Goal: Entertainment & Leisure: Consume media (video, audio)

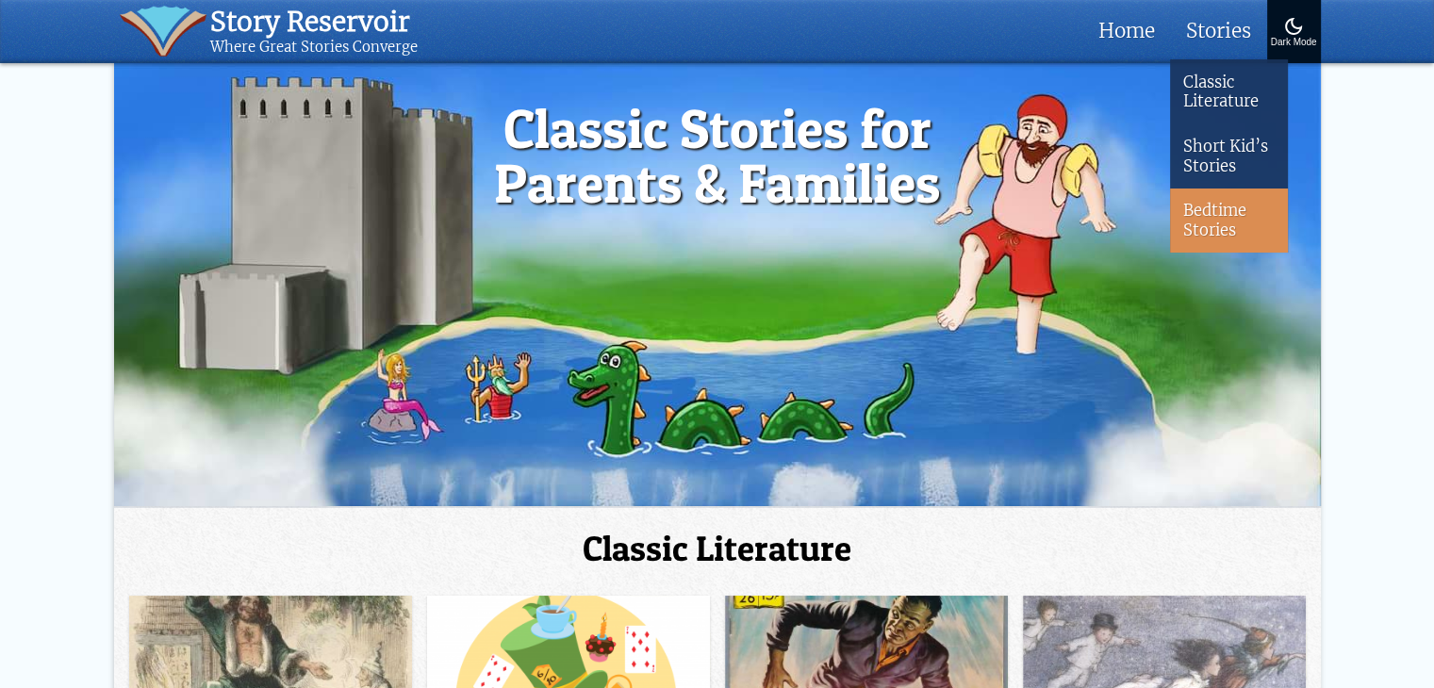
click at [1214, 212] on link "Bedtime Stories" at bounding box center [1229, 221] width 118 height 64
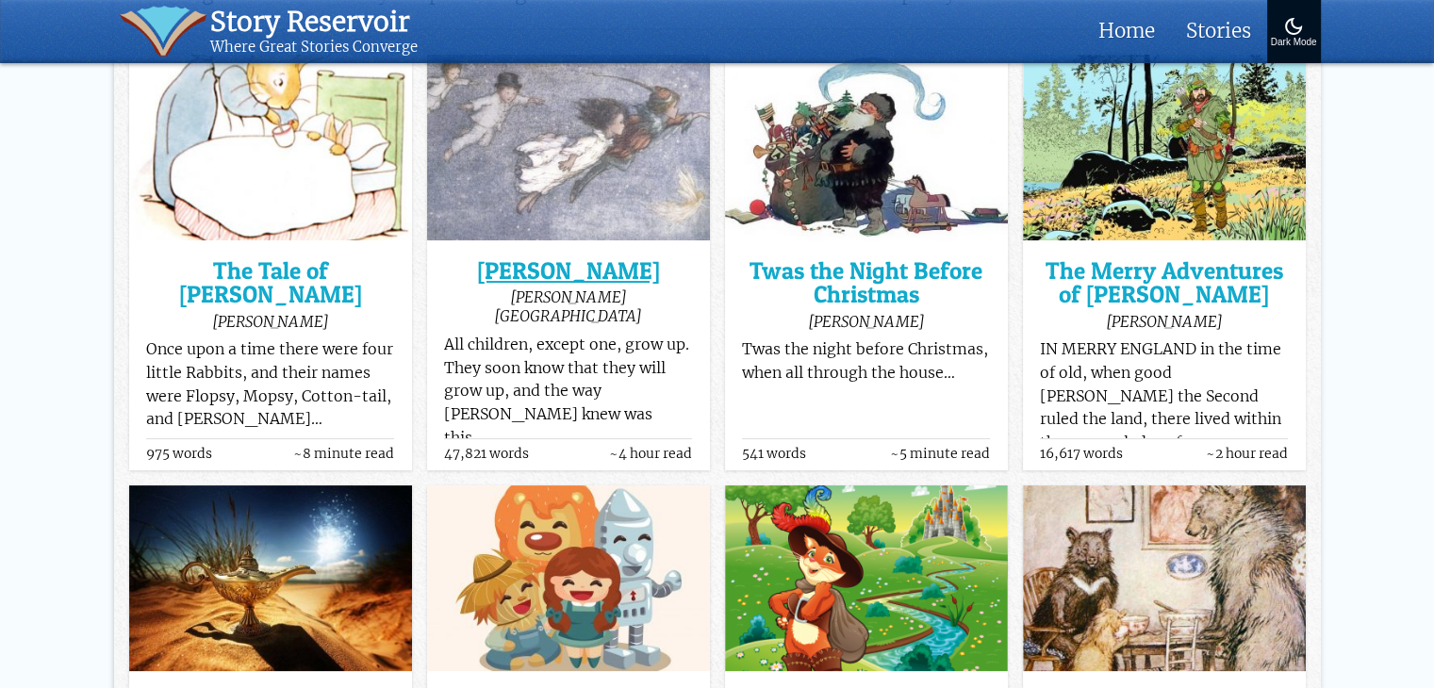
scroll to position [377, 0]
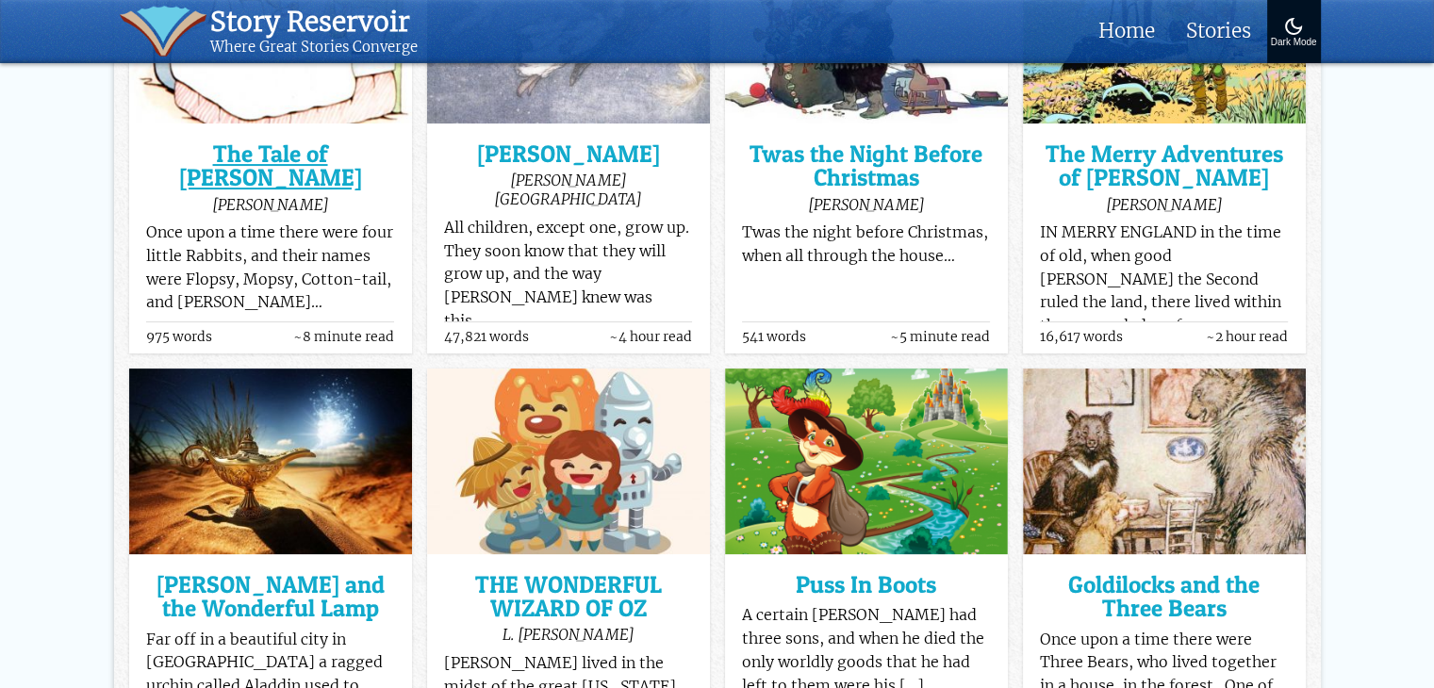
click at [310, 155] on h3 "The Tale of [PERSON_NAME]" at bounding box center [270, 166] width 248 height 48
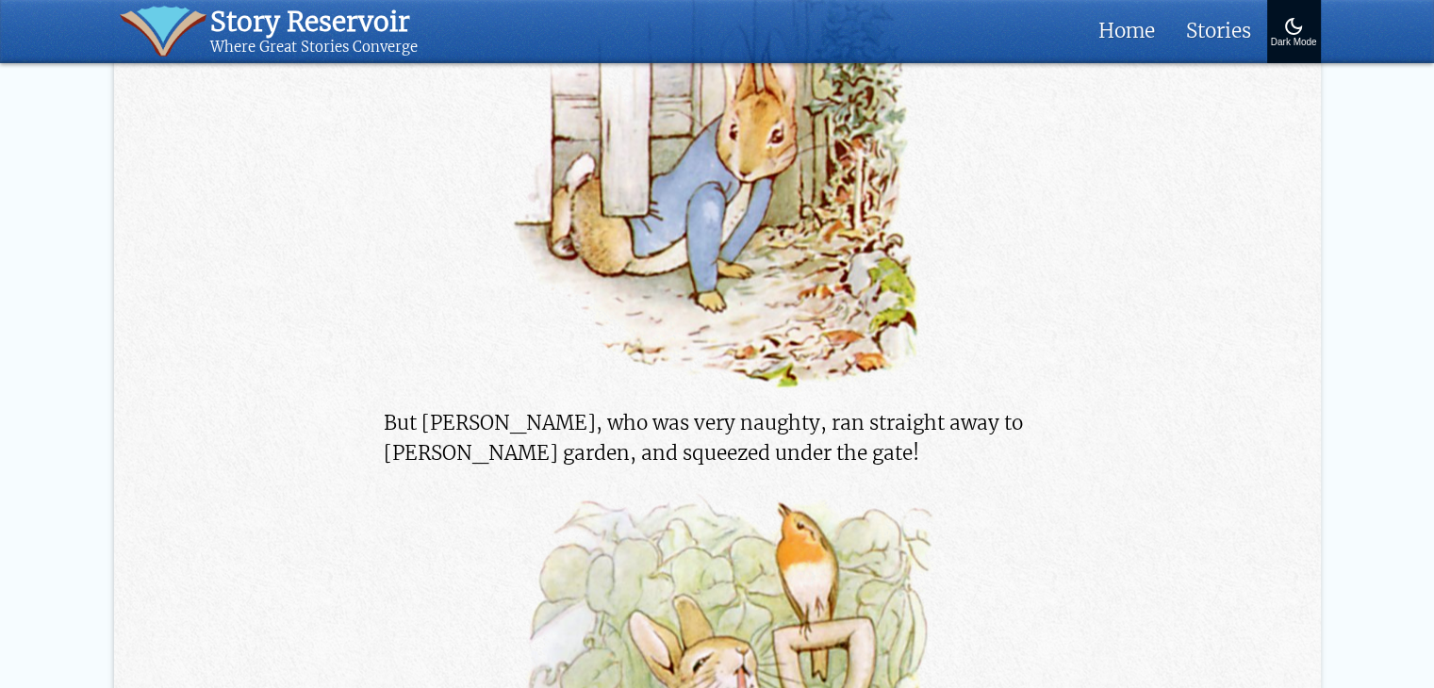
scroll to position [3677, 0]
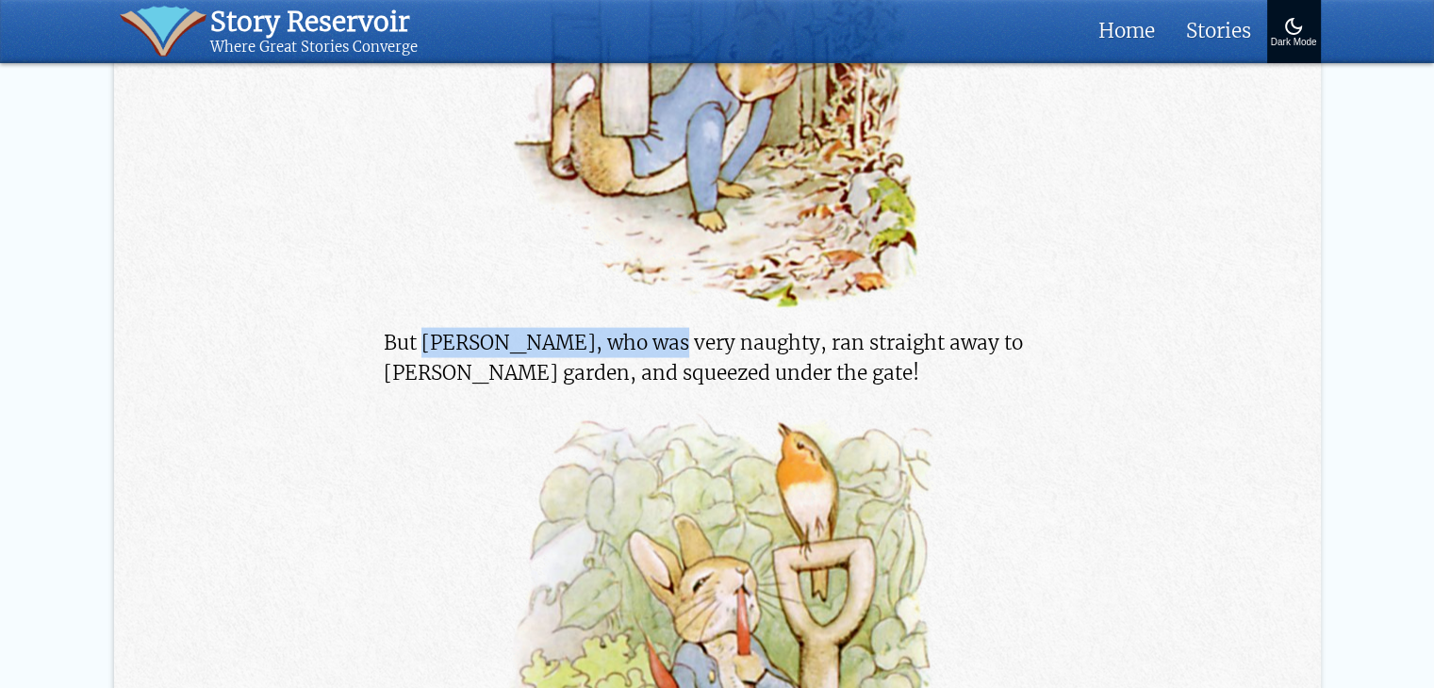
drag, startPoint x: 425, startPoint y: 342, endPoint x: 638, endPoint y: 337, distance: 213.1
click at [638, 337] on p "But Peter, who was very naughty, ran straight away to Mr. McGregor’s garden, an…" at bounding box center [717, 358] width 667 height 60
click at [478, 371] on p "But Peter, who was very naughty, ran straight away to Mr. McGregor’s garden, an…" at bounding box center [717, 358] width 667 height 60
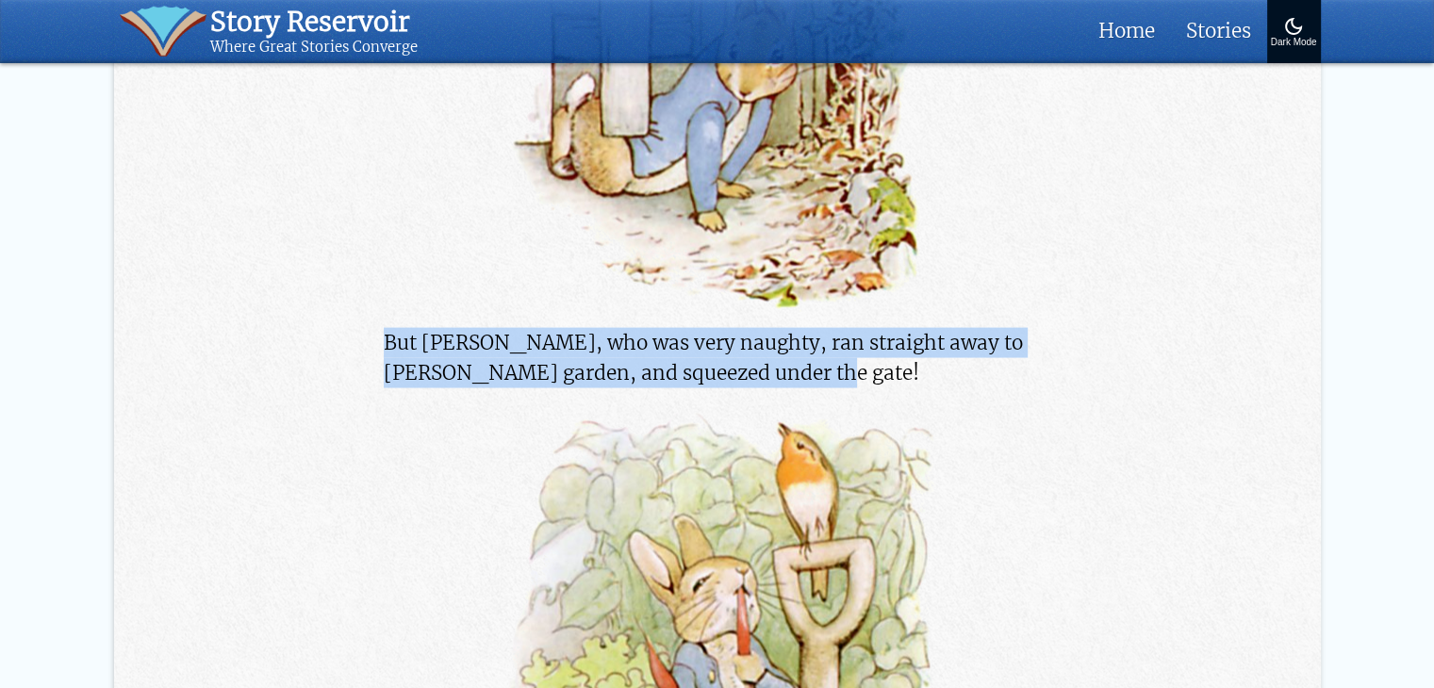
drag, startPoint x: 388, startPoint y: 339, endPoint x: 892, endPoint y: 371, distance: 504.5
click at [892, 371] on p "But Peter, who was very naughty, ran straight away to Mr. McGregor’s garden, an…" at bounding box center [717, 358] width 667 height 60
copy p "But Peter, who was very naughty, ran straight away to Mr. McGregor’s garden, an…"
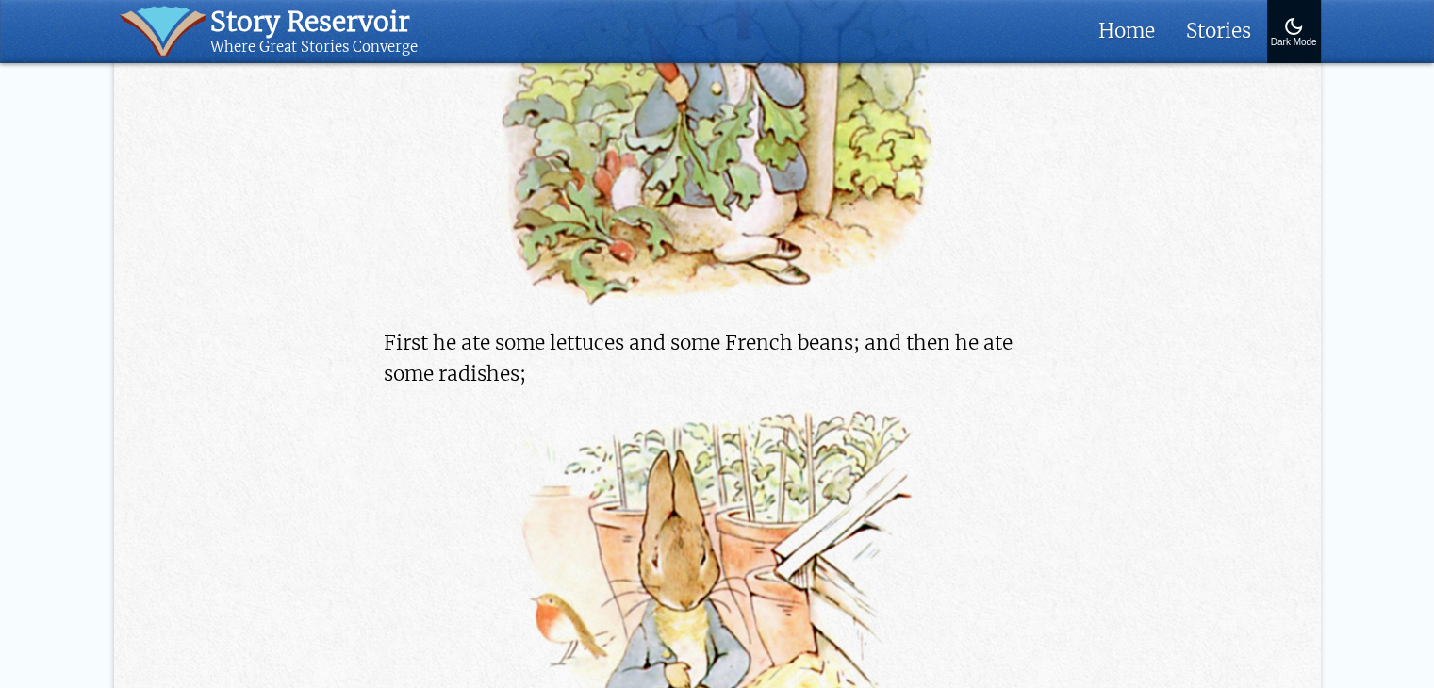
scroll to position [4337, 0]
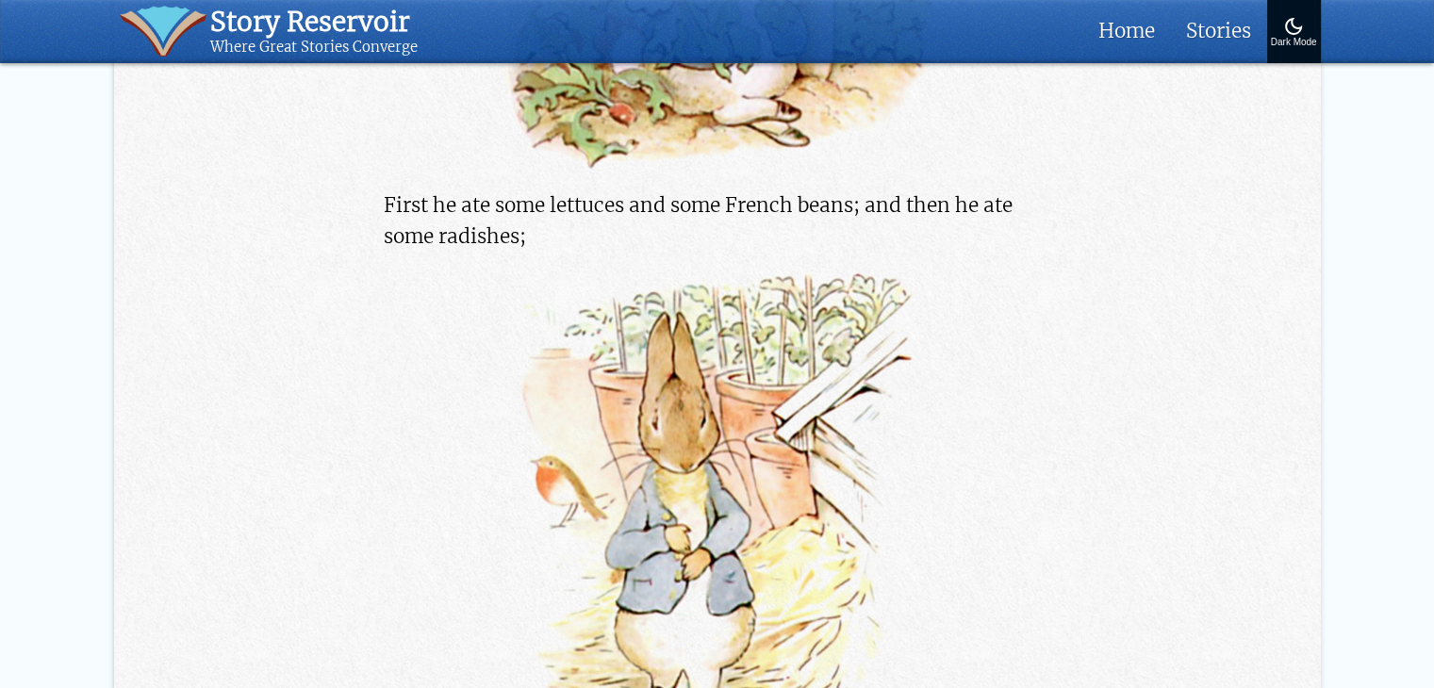
click at [1017, 344] on div at bounding box center [717, 516] width 667 height 498
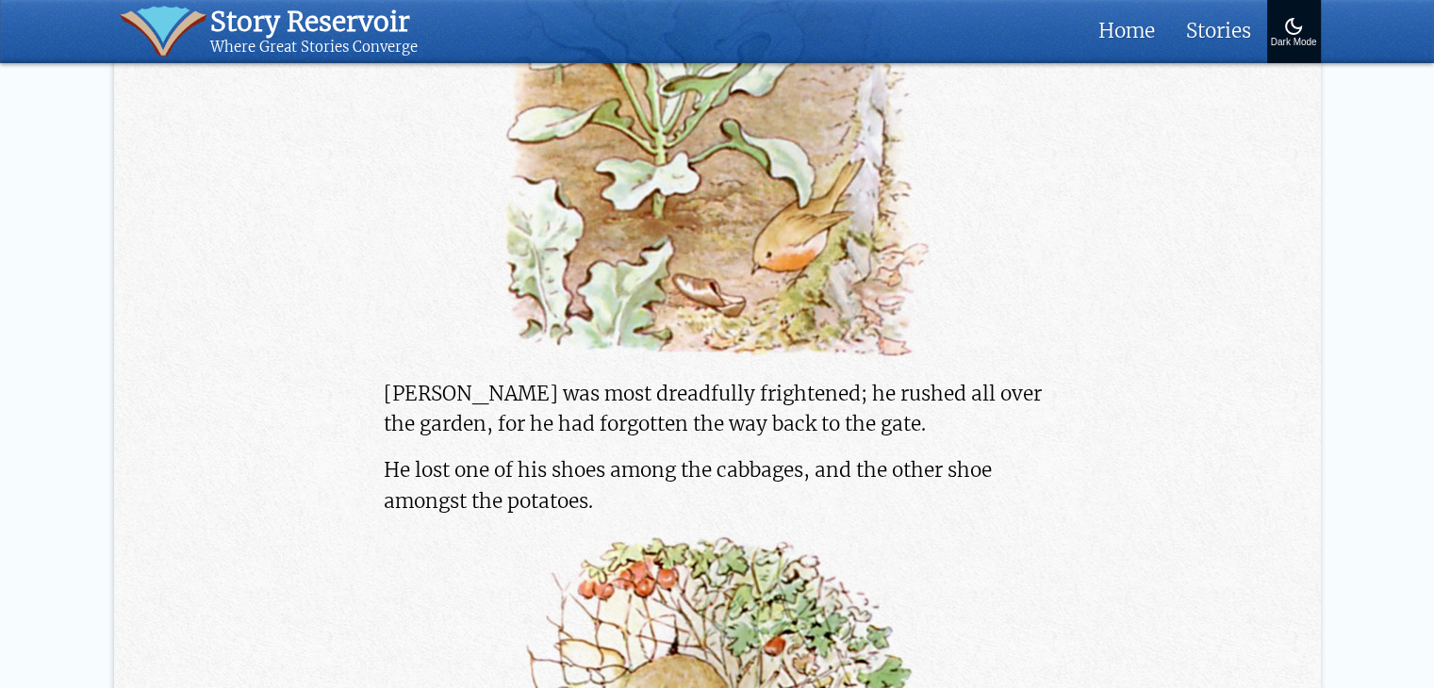
scroll to position [6411, 0]
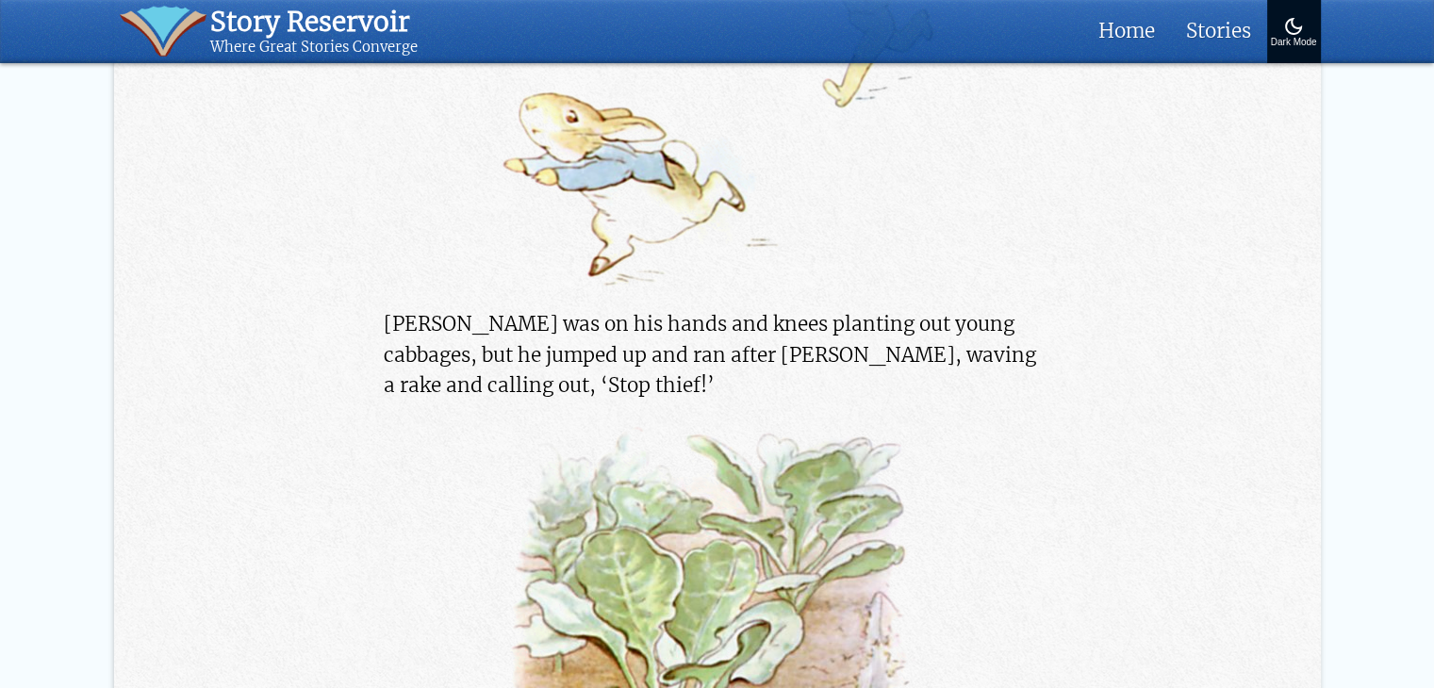
scroll to position [5845, 0]
drag, startPoint x: 366, startPoint y: 320, endPoint x: 513, endPoint y: 321, distance: 147.1
copy p "Mr. McGregor"
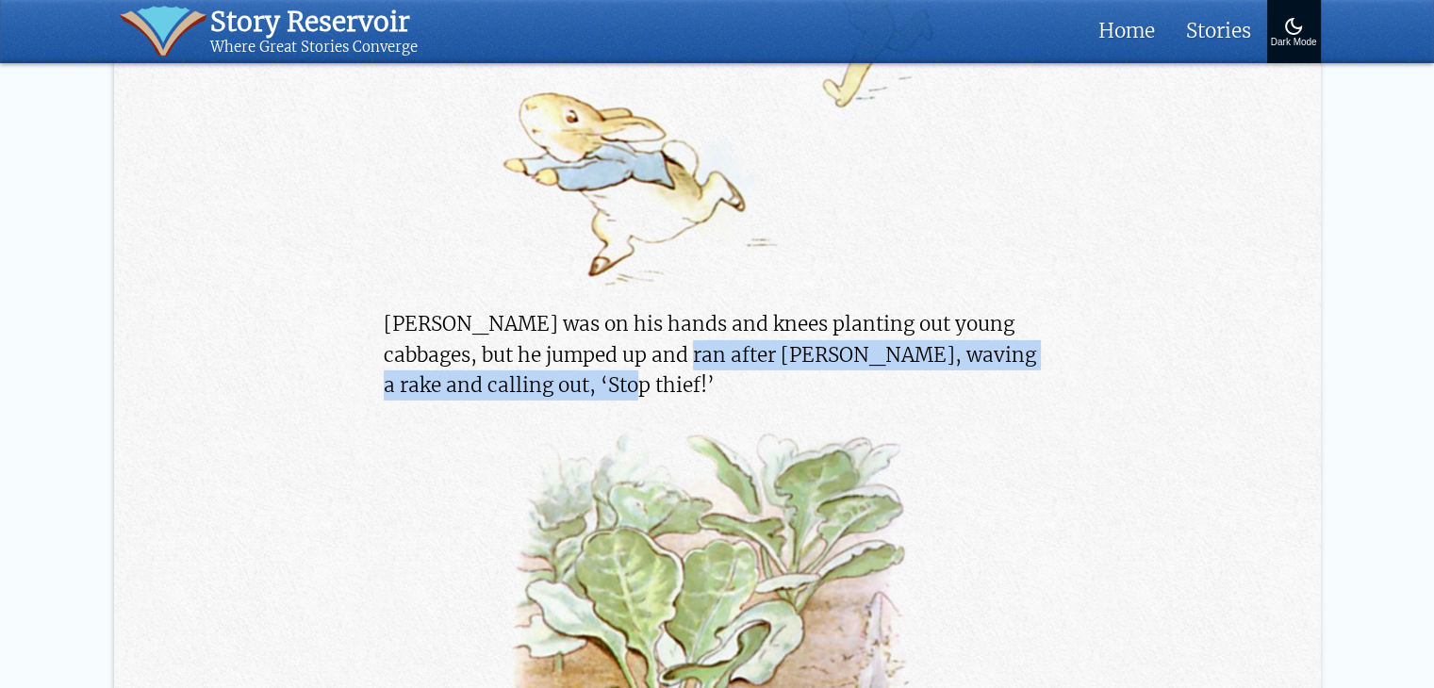
click at [700, 369] on p "Mr. McGregor was on his hands and knees planting out young cabbages, but he jum…" at bounding box center [717, 354] width 667 height 91
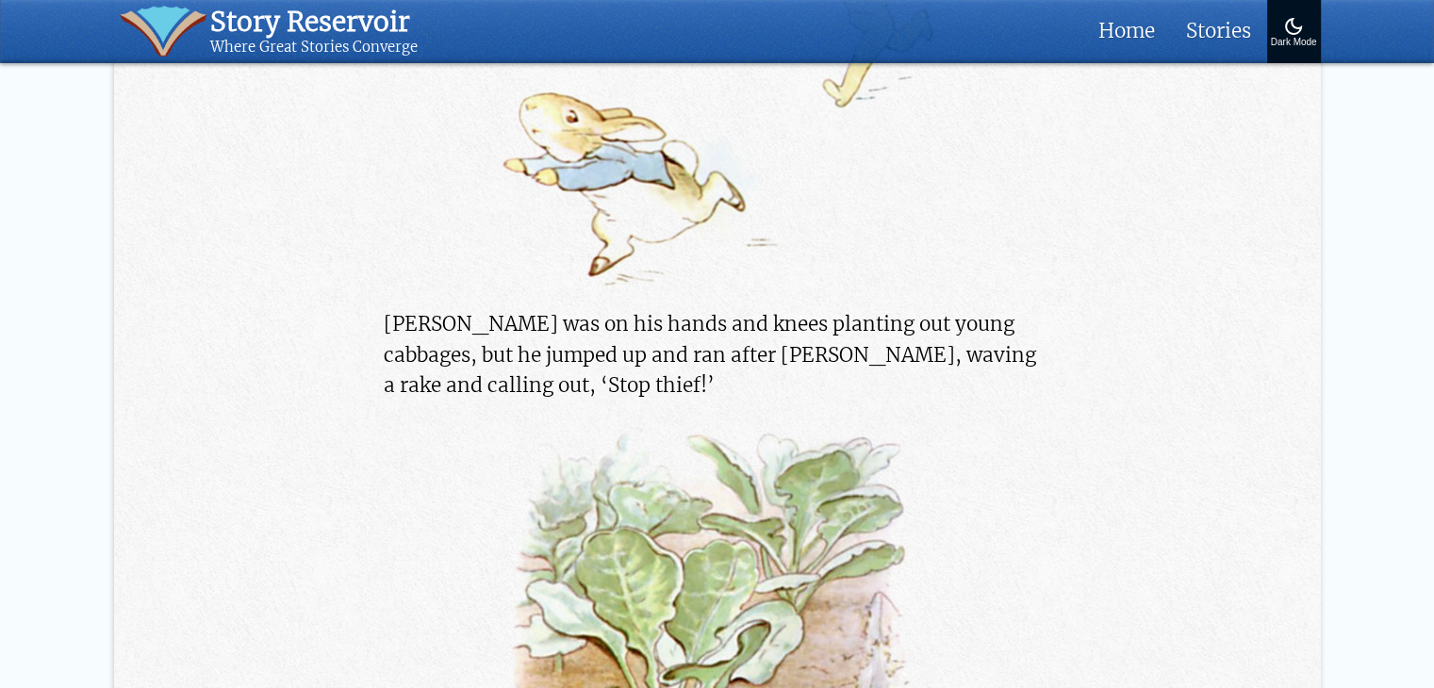
click at [539, 346] on p "Mr. McGregor was on his hands and knees planting out young cabbages, but he jum…" at bounding box center [717, 354] width 667 height 91
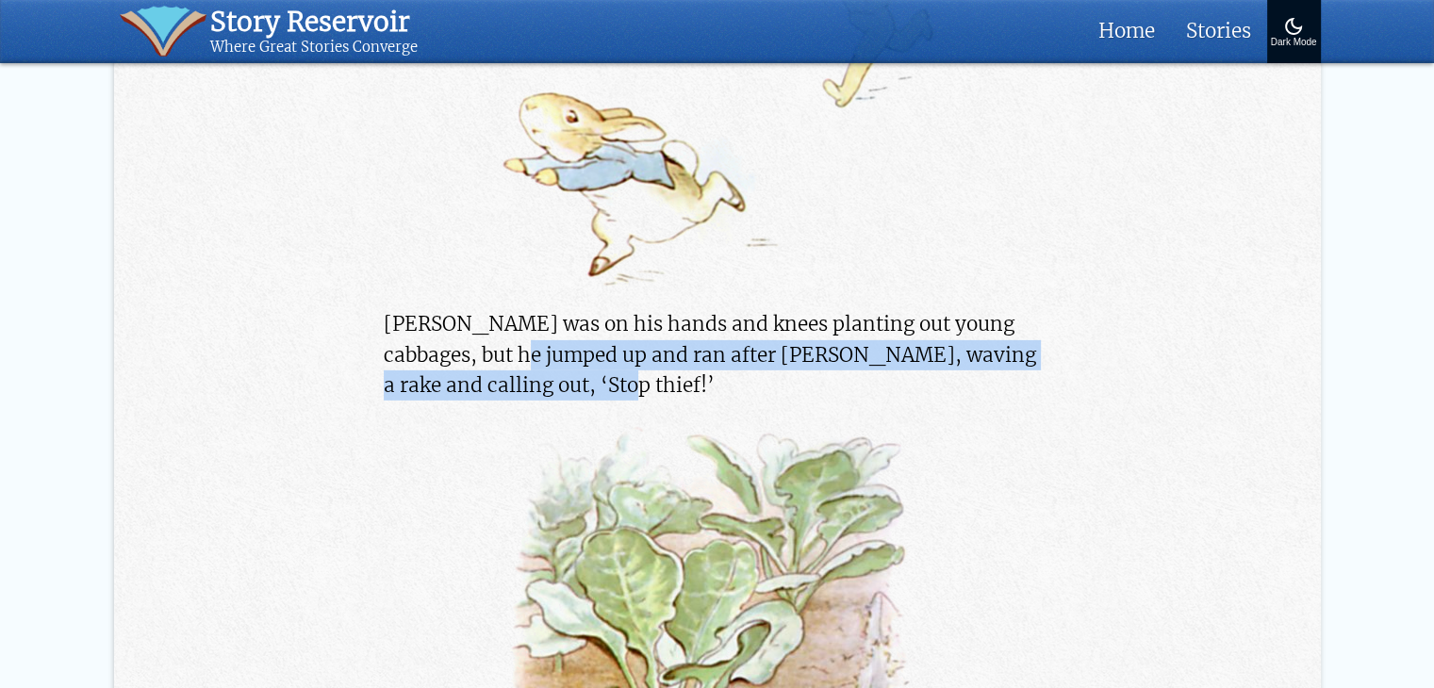
drag, startPoint x: 543, startPoint y: 345, endPoint x: 622, endPoint y: 388, distance: 90.3
click at [622, 388] on p "Mr. McGregor was on his hands and knees planting out young cabbages, but he jum…" at bounding box center [717, 354] width 667 height 91
copy p "jumped up and ran after Peter, waving a rake and calling out, ‘Stop thief!’"
click at [826, 359] on p "Mr. McGregor was on his hands and knees planting out young cabbages, but he jum…" at bounding box center [717, 354] width 667 height 91
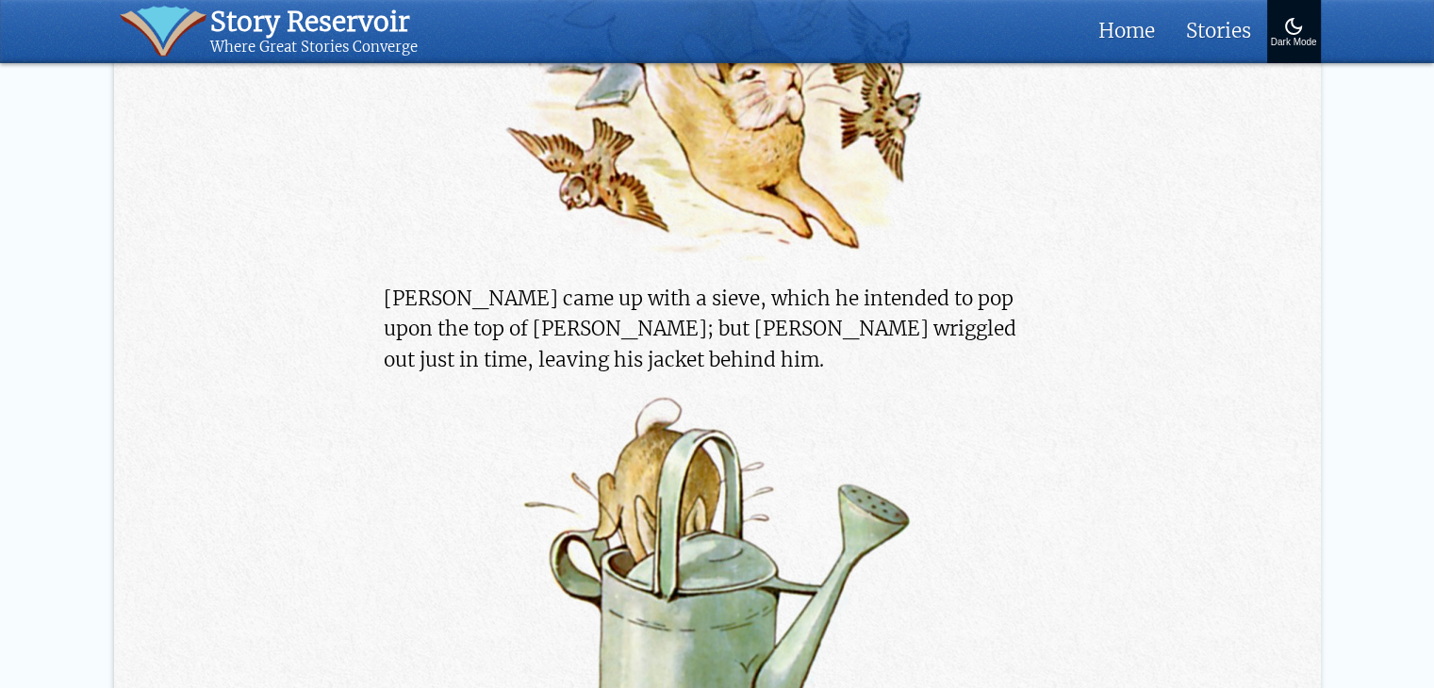
scroll to position [8296, 0]
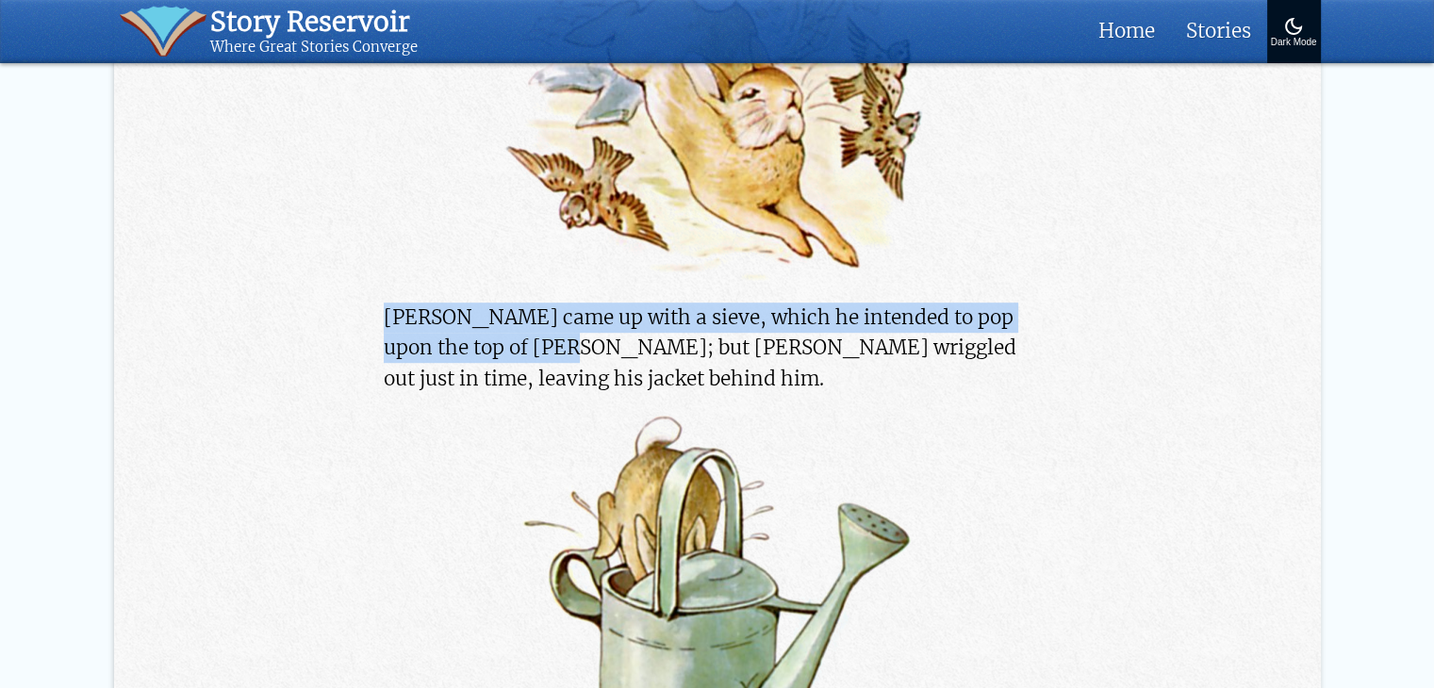
drag, startPoint x: 386, startPoint y: 318, endPoint x: 528, endPoint y: 341, distance: 144.3
click at [528, 341] on p "Mr. McGregor came up with a sieve, which he intended to pop upon the top of Pet…" at bounding box center [717, 348] width 667 height 91
copy p "Mr. McGregor came up with a sieve, which he intended to pop upon the top of Pet…"
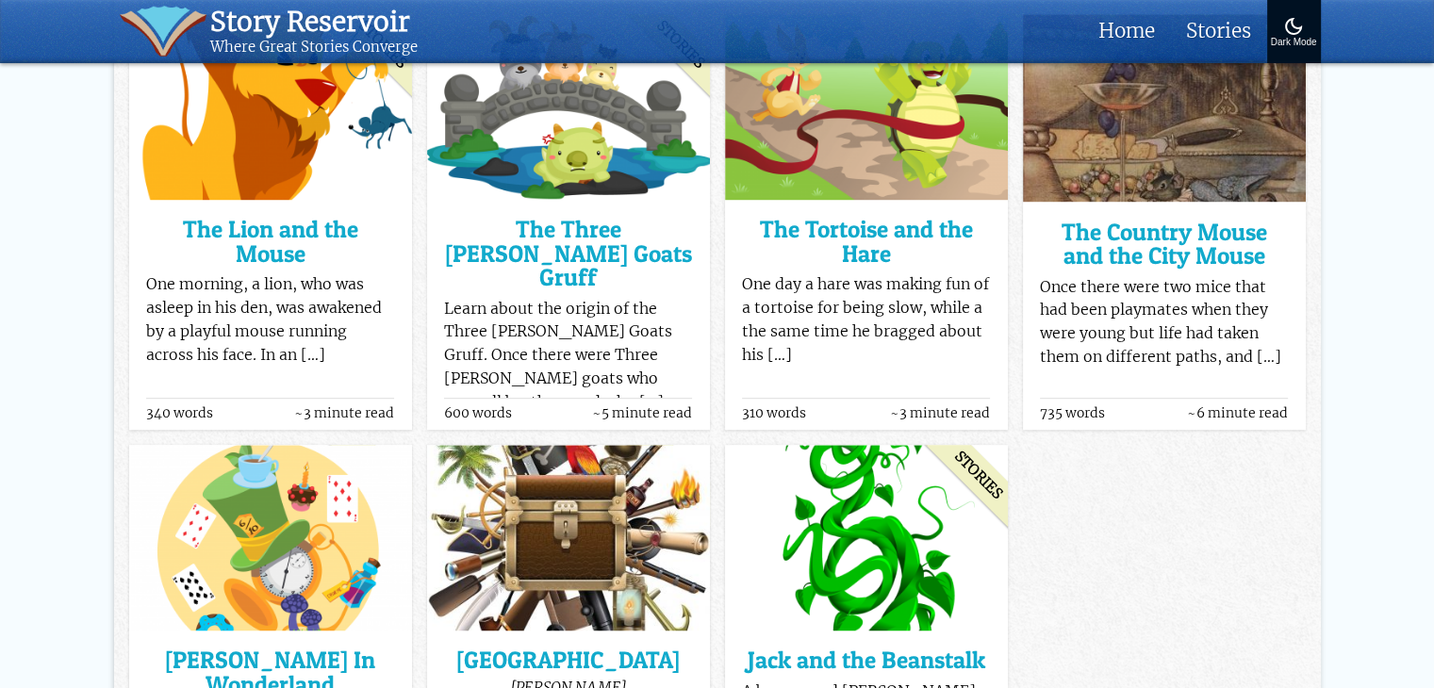
scroll to position [1066, 0]
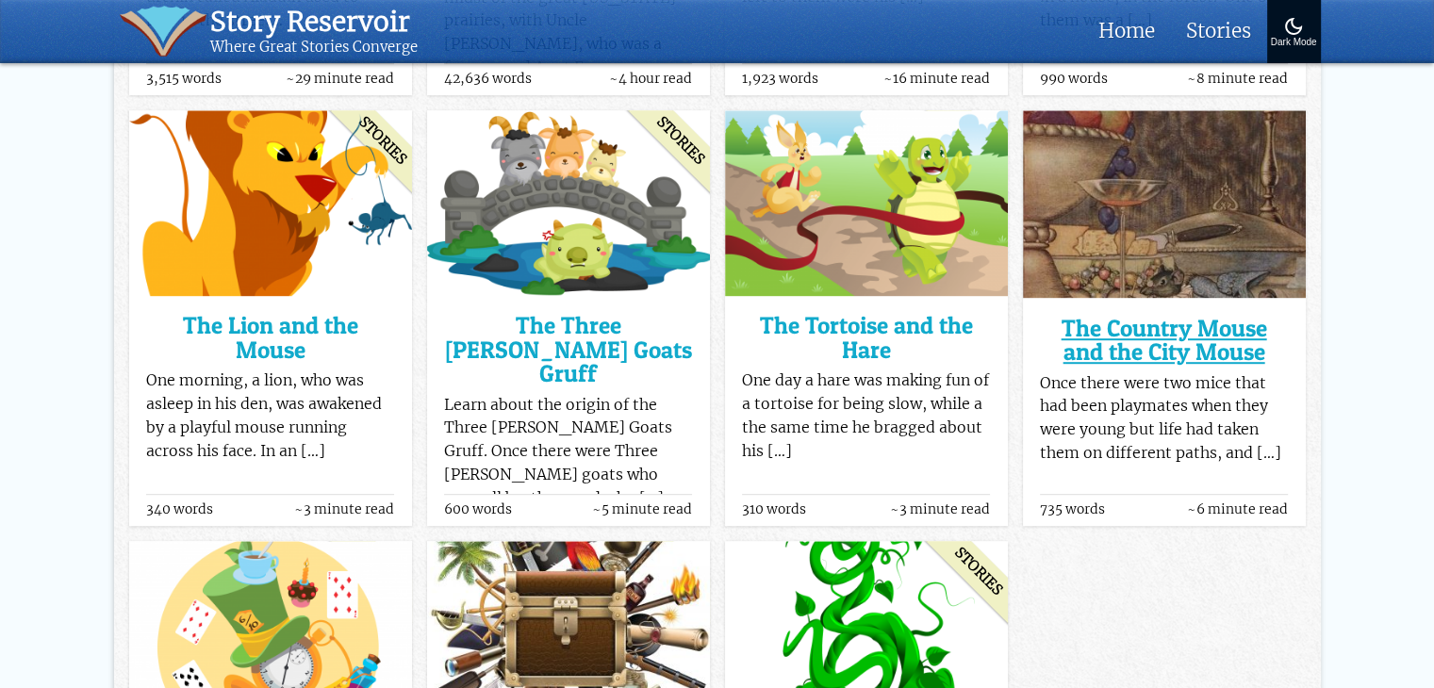
click at [1162, 353] on h3 "The Country Mouse and the City Mouse" at bounding box center [1164, 341] width 248 height 48
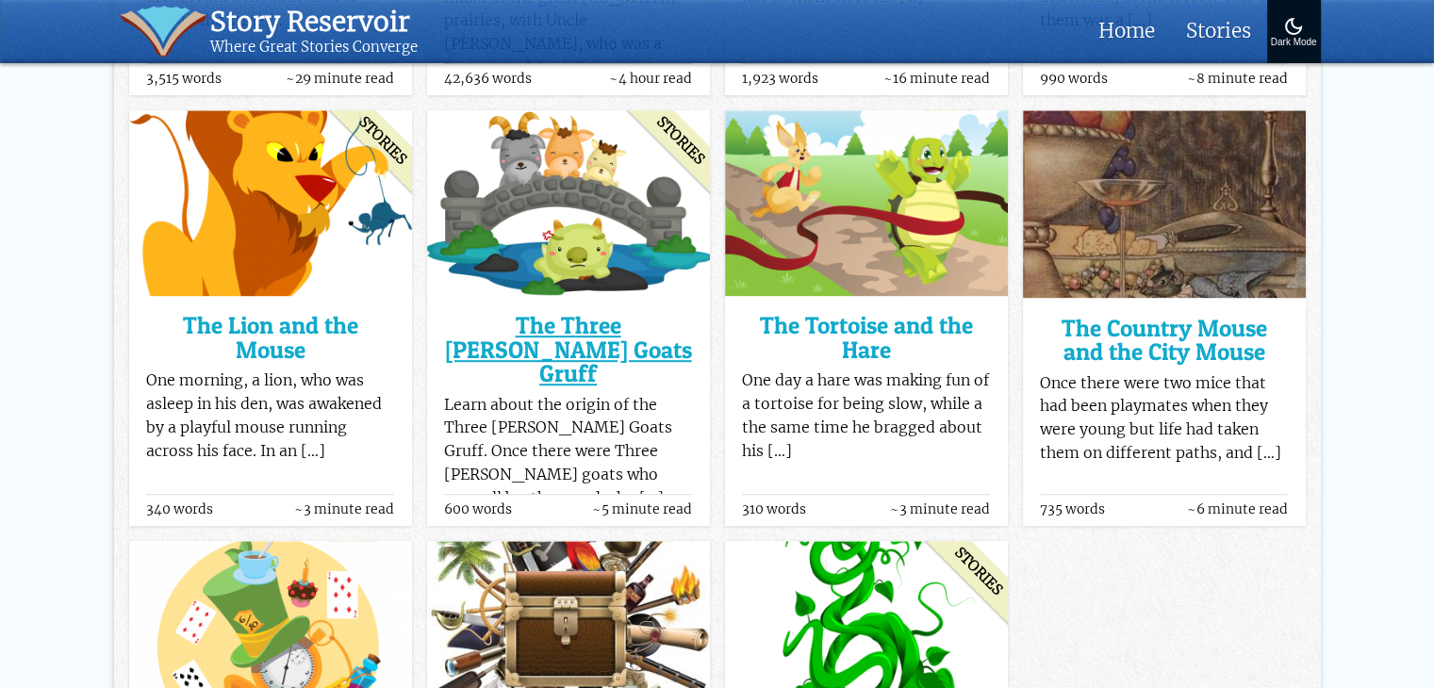
click at [595, 350] on h3 "The Three [PERSON_NAME] Goats Gruff" at bounding box center [568, 350] width 248 height 72
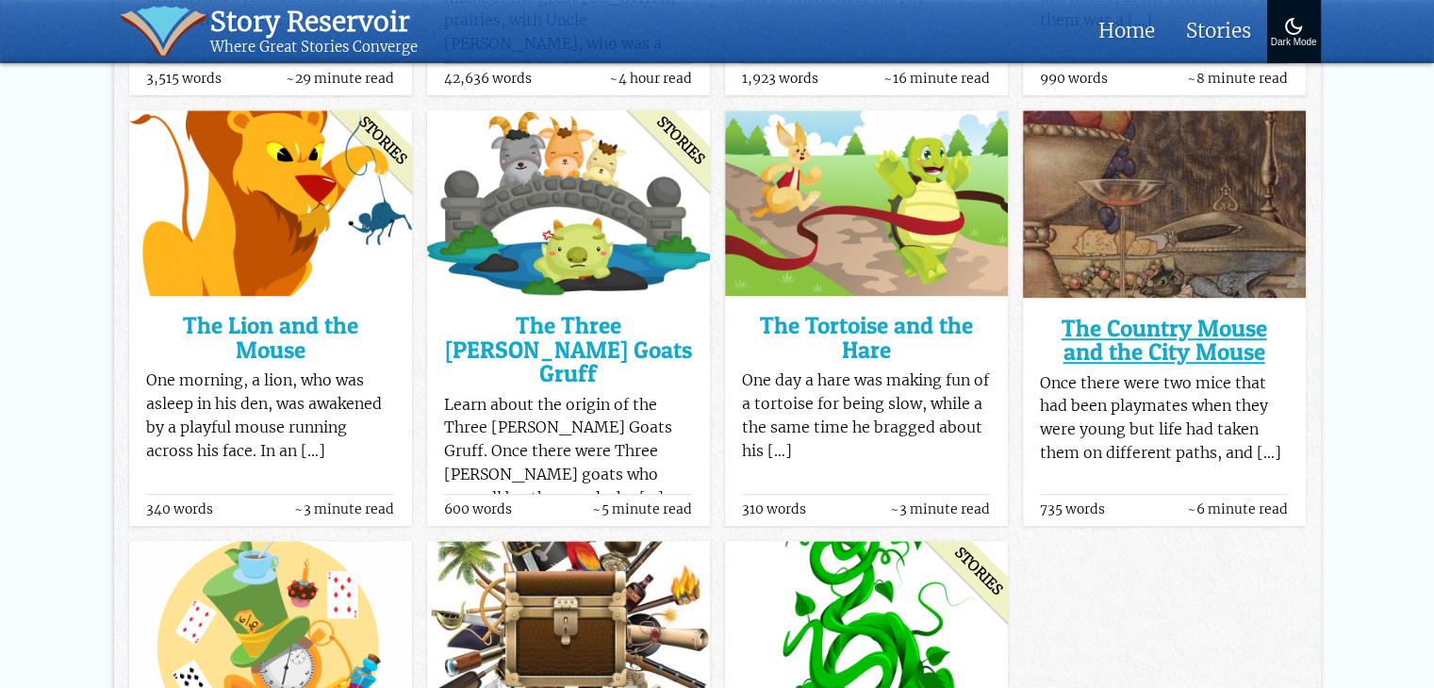
click at [1127, 317] on h3 "The Country Mouse and the City Mouse" at bounding box center [1164, 341] width 248 height 48
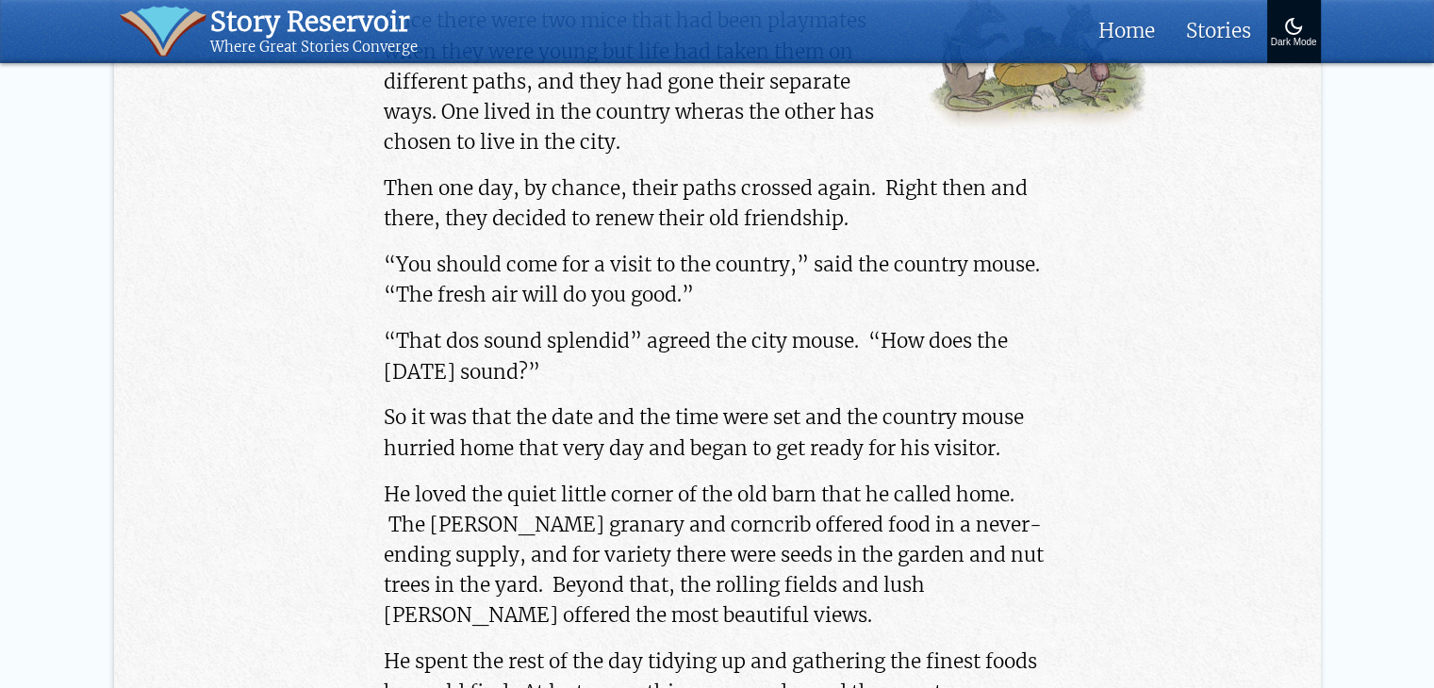
scroll to position [660, 0]
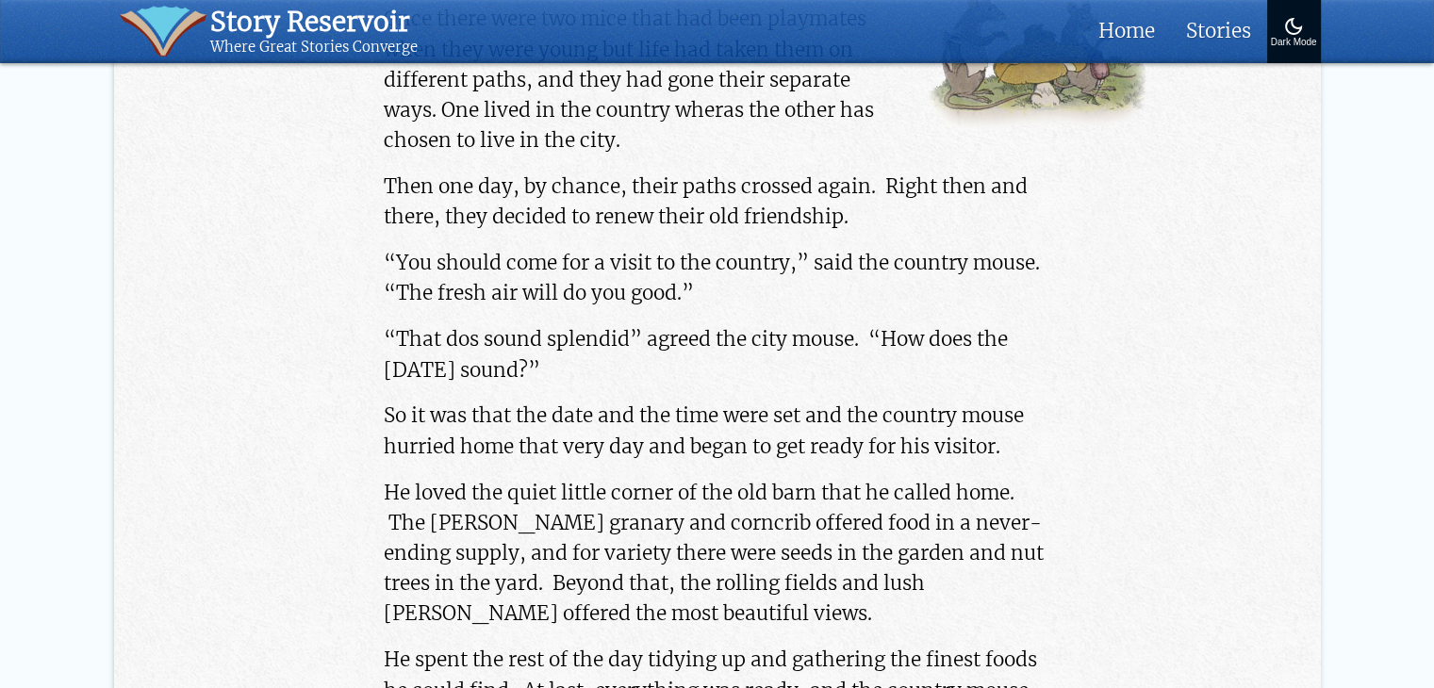
click at [783, 339] on p "“That dos sound splendid” agreed the city mouse. “How does the [DATE] sound?”" at bounding box center [717, 354] width 667 height 60
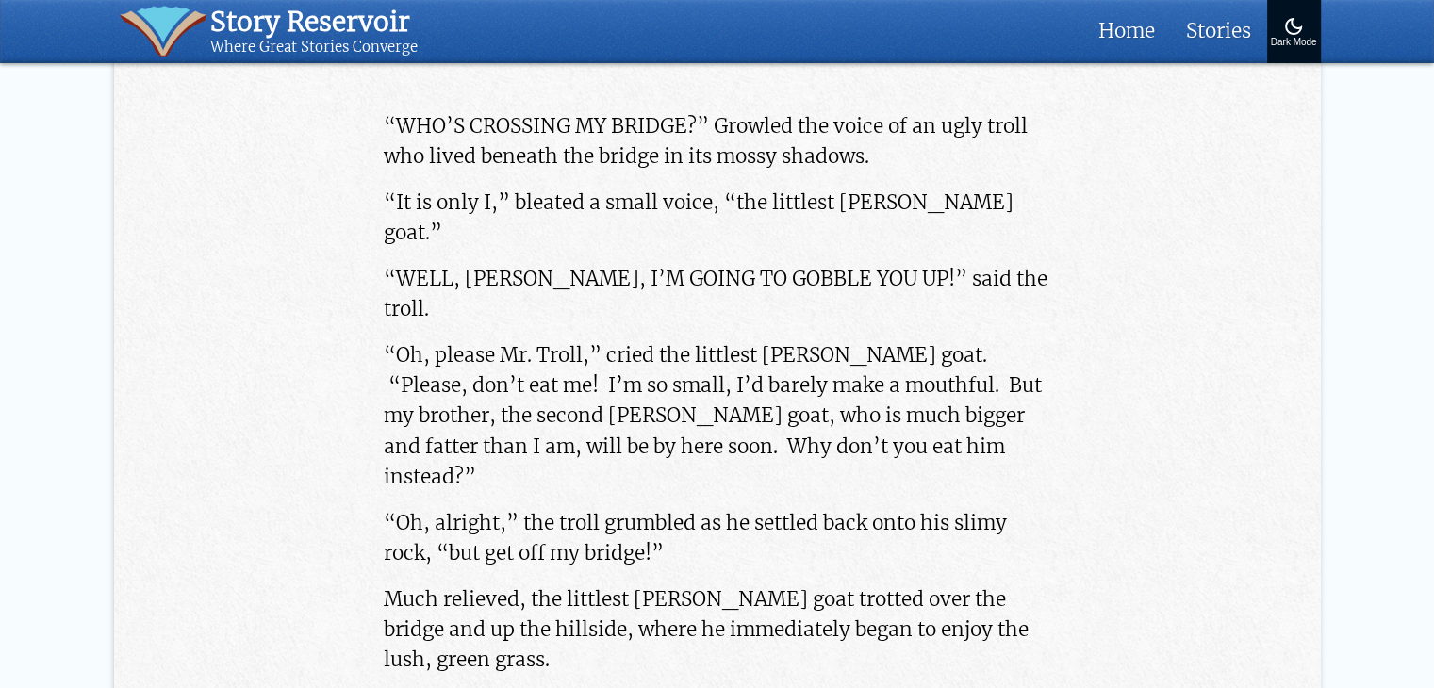
scroll to position [1414, 0]
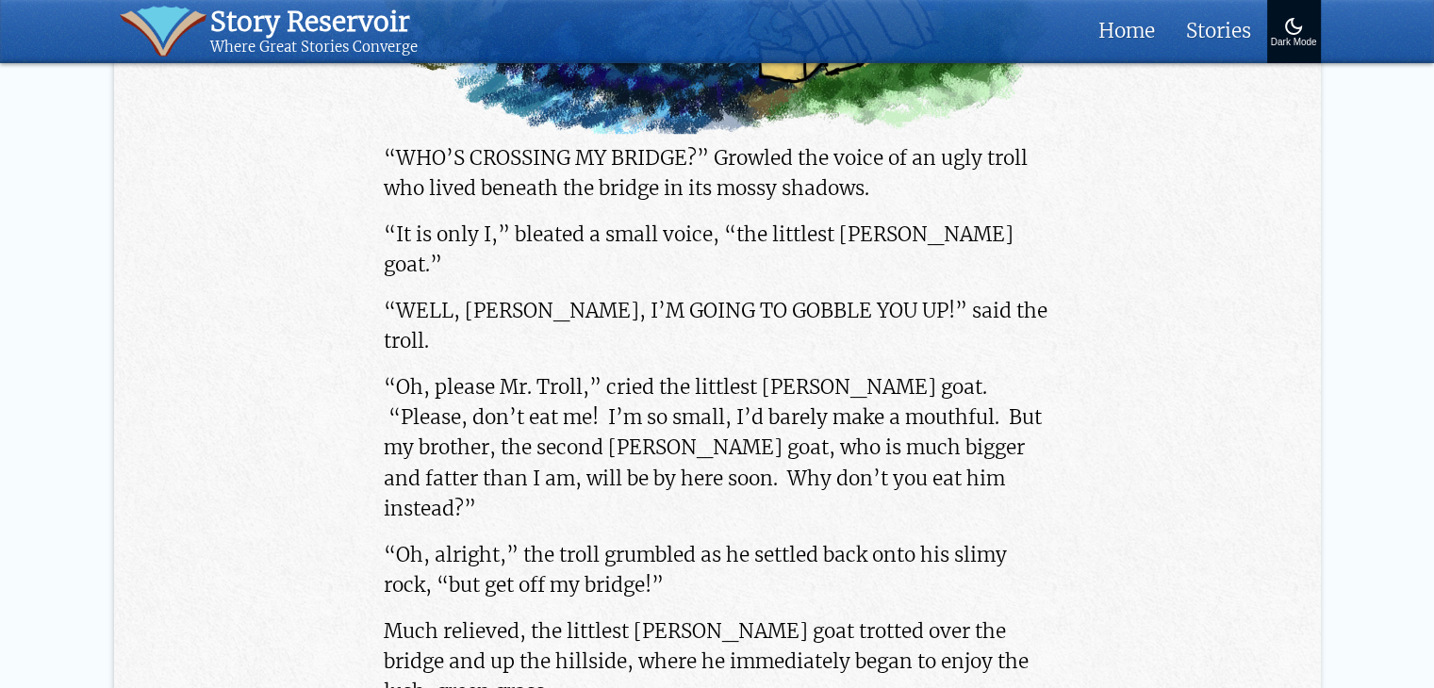
drag, startPoint x: 373, startPoint y: 269, endPoint x: 497, endPoint y: 316, distance: 132.2
copy p "“WELL, LITTLE BILLY GOAT, I’M GOING TO GOBBLE YOU UP!” said the troll."
click at [658, 445] on p "“Oh, please Mr. Troll,” cried the littlest billy goat. “Please, don’t eat me! I…" at bounding box center [717, 448] width 667 height 152
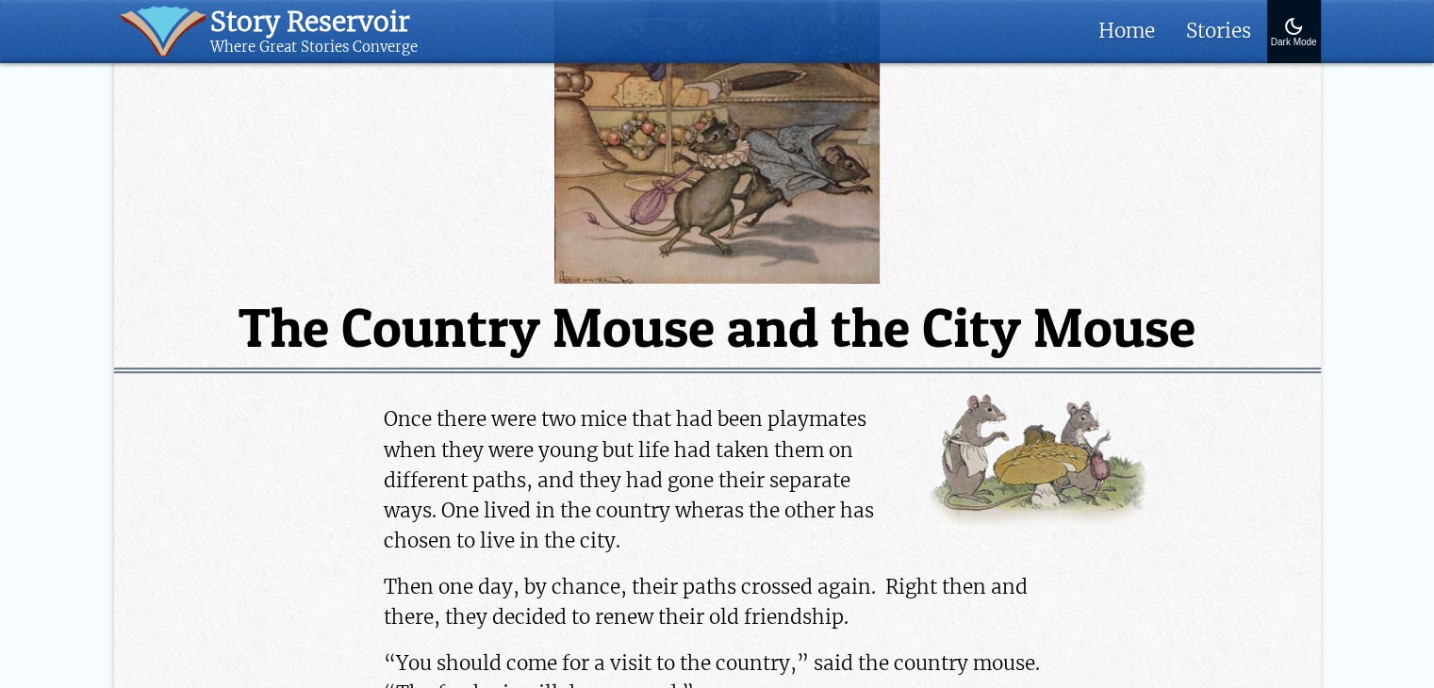
scroll to position [94, 0]
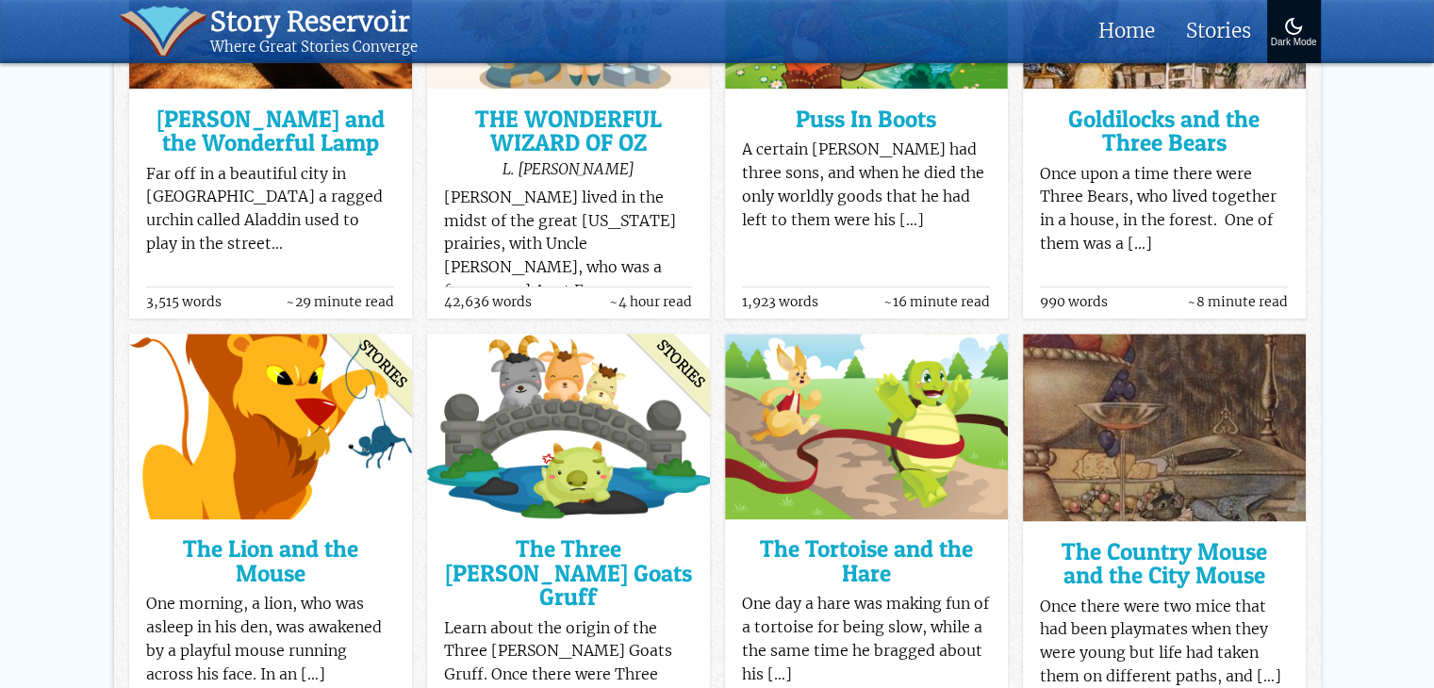
scroll to position [783, 0]
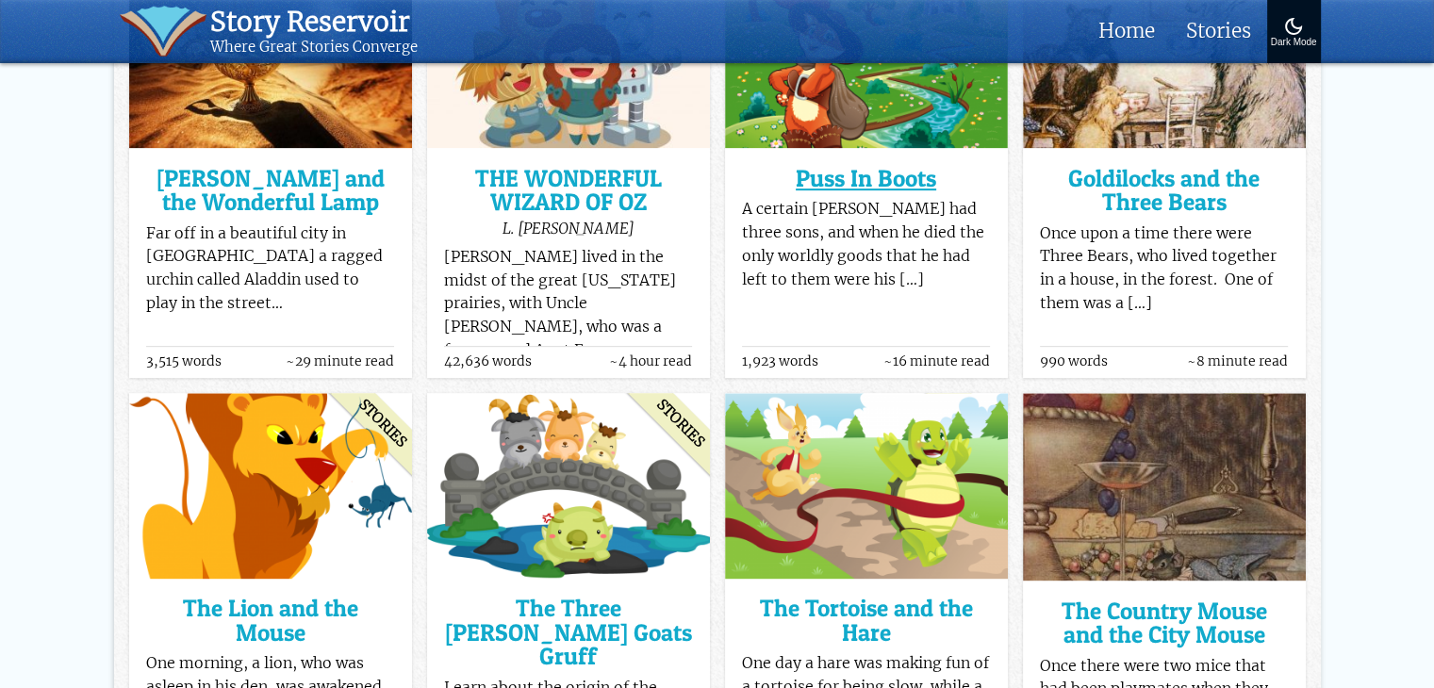
click at [823, 189] on h3 "Puss In Boots" at bounding box center [866, 179] width 248 height 24
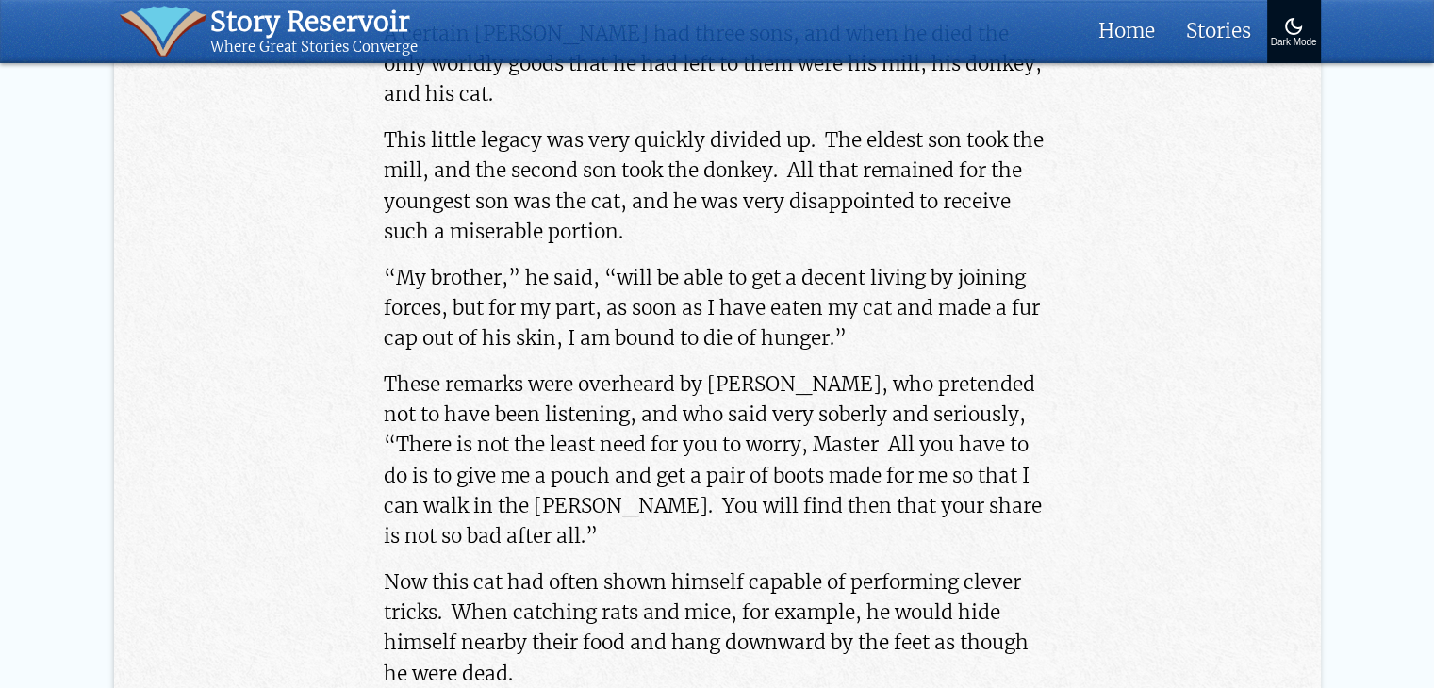
scroll to position [660, 0]
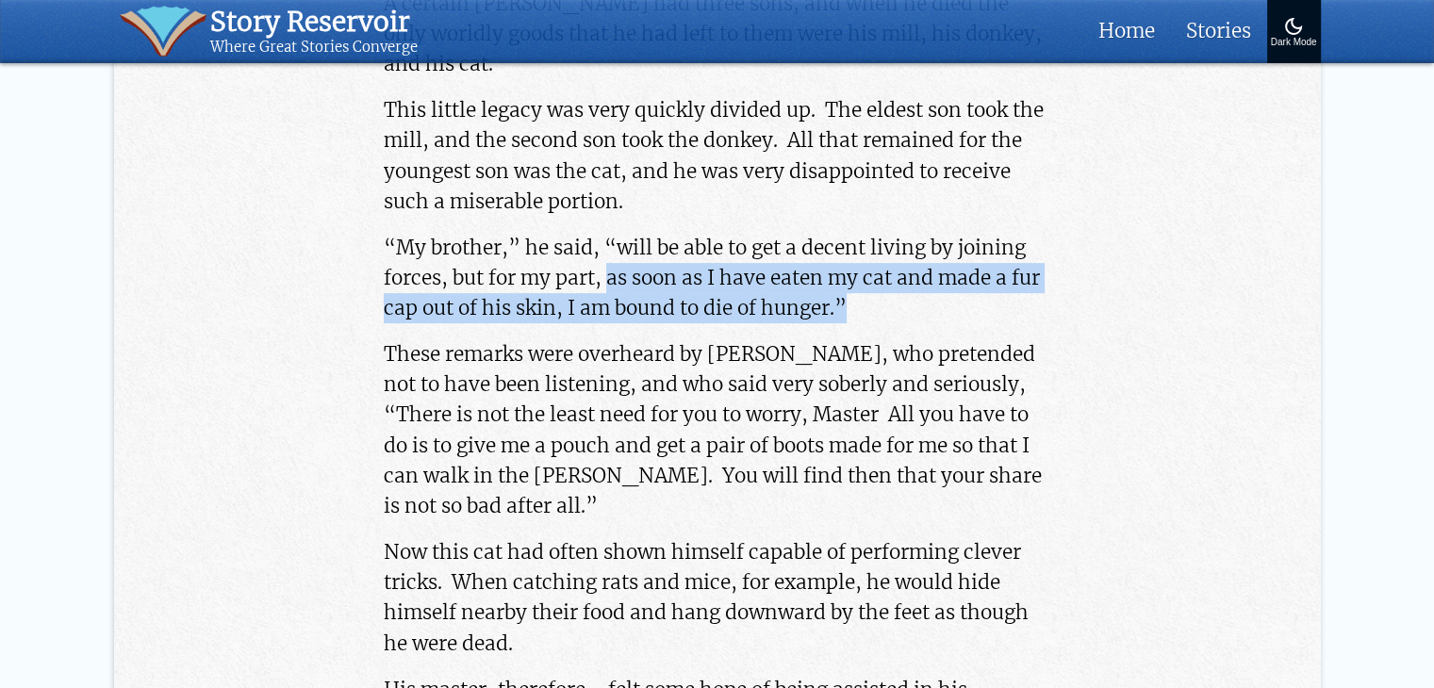
drag, startPoint x: 611, startPoint y: 247, endPoint x: 881, endPoint y: 269, distance: 270.5
click at [881, 269] on p "“My brother,” he said, “will be able to get a decent living by joining forces, …" at bounding box center [717, 278] width 667 height 91
copy p "as soon as I have eaten my cat and made a fur cap out of his skin, I am bound t…"
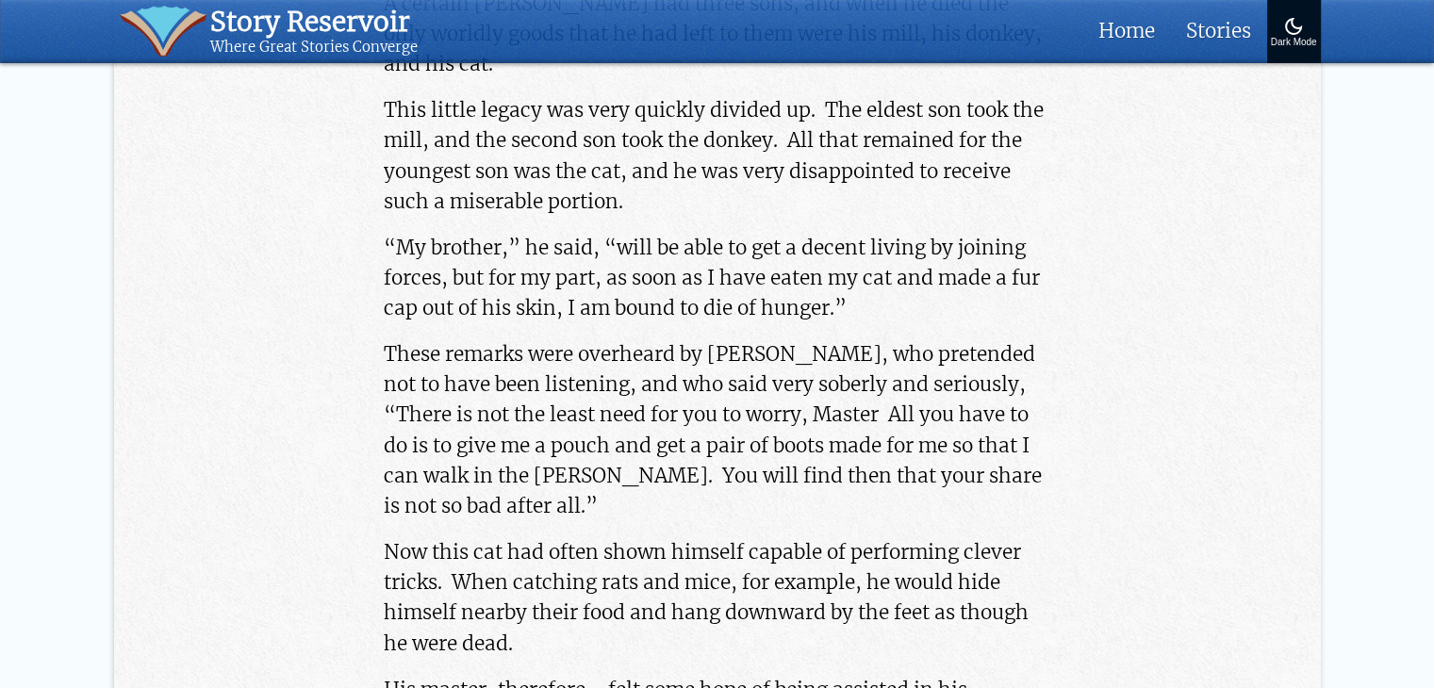
click at [916, 339] on p "These remarks were overheard by [PERSON_NAME], who pretended not to have been l…" at bounding box center [717, 430] width 667 height 182
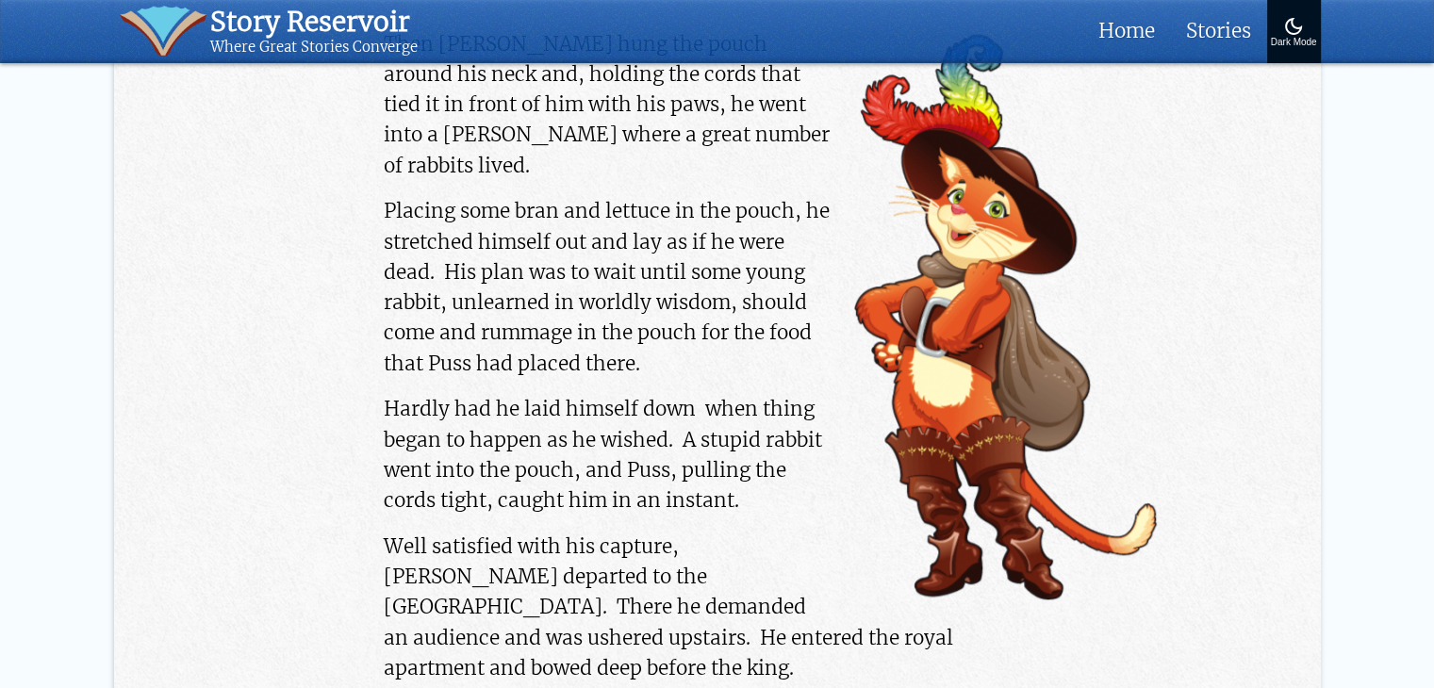
scroll to position [1508, 0]
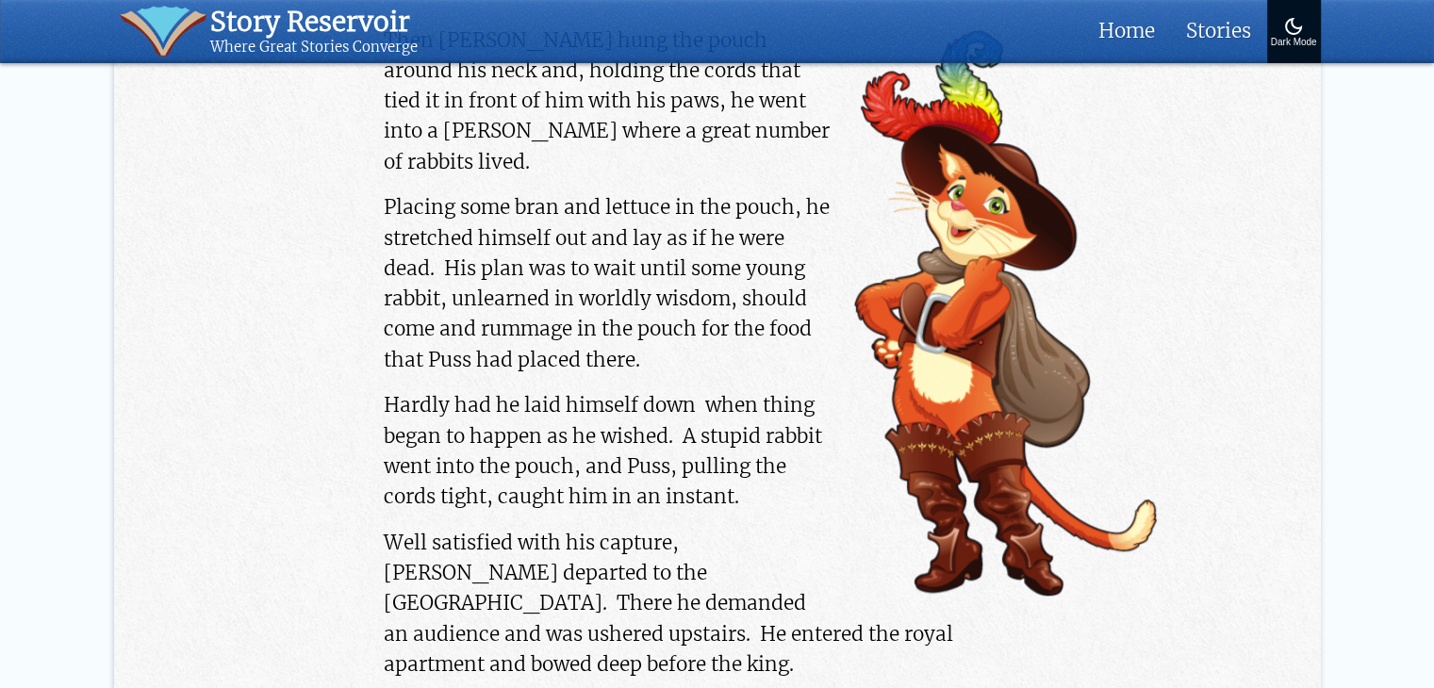
click at [654, 261] on p "Placing some bran and lettuce in the pouch, he stretched himself out and lay as…" at bounding box center [717, 283] width 667 height 182
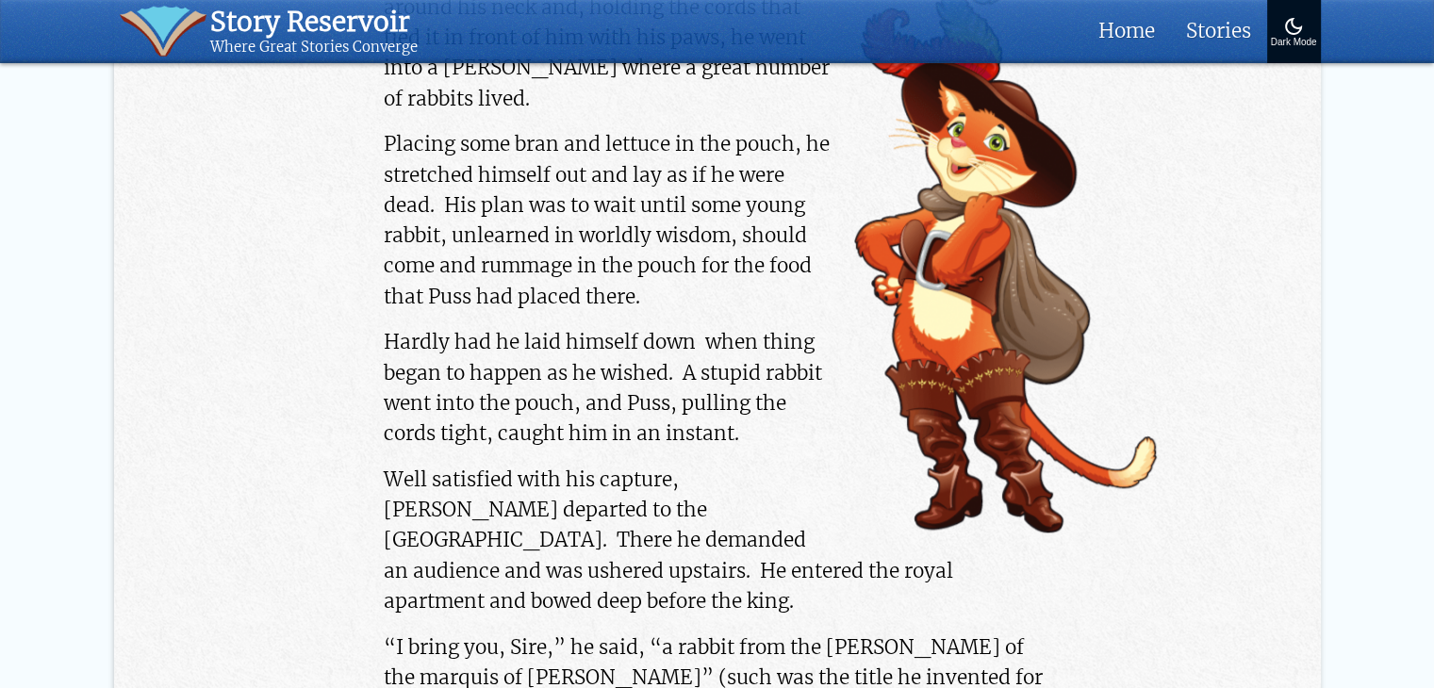
scroll to position [1603, 0]
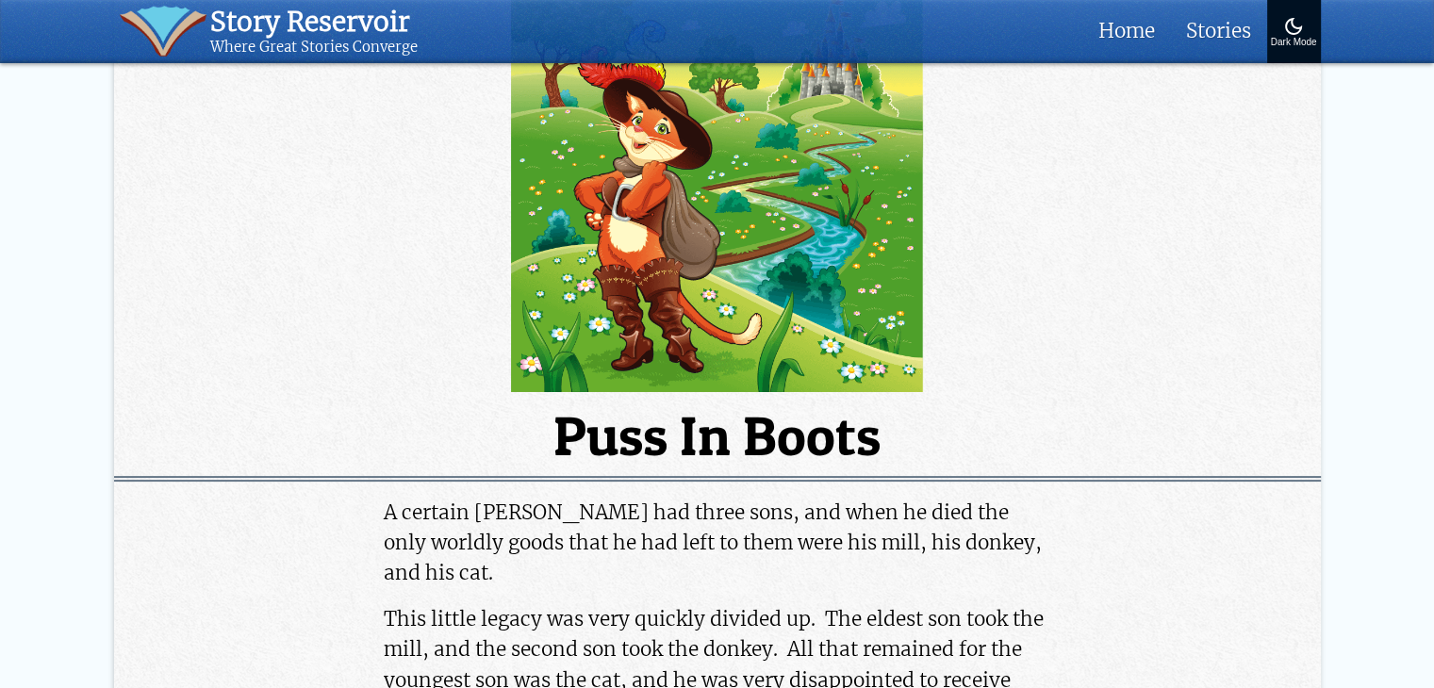
scroll to position [0, 0]
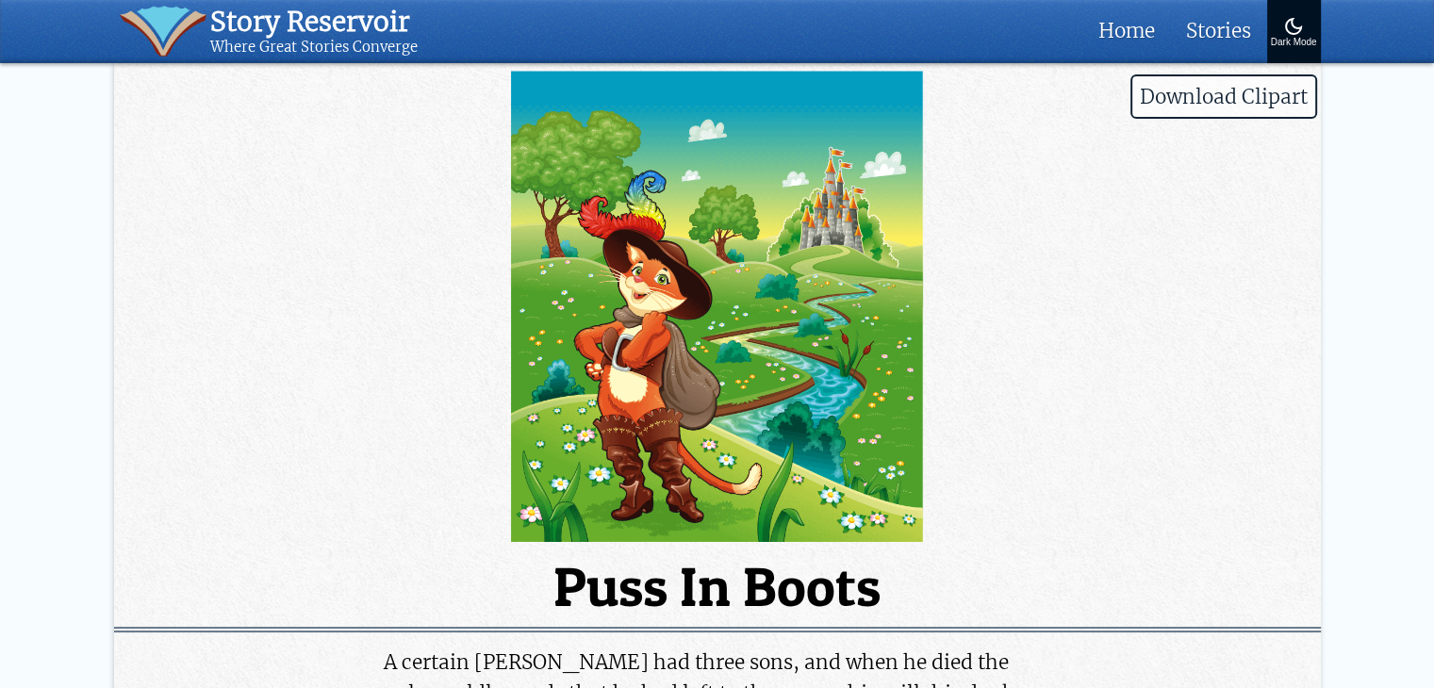
click at [256, 25] on div "Story Reservoir" at bounding box center [313, 22] width 207 height 33
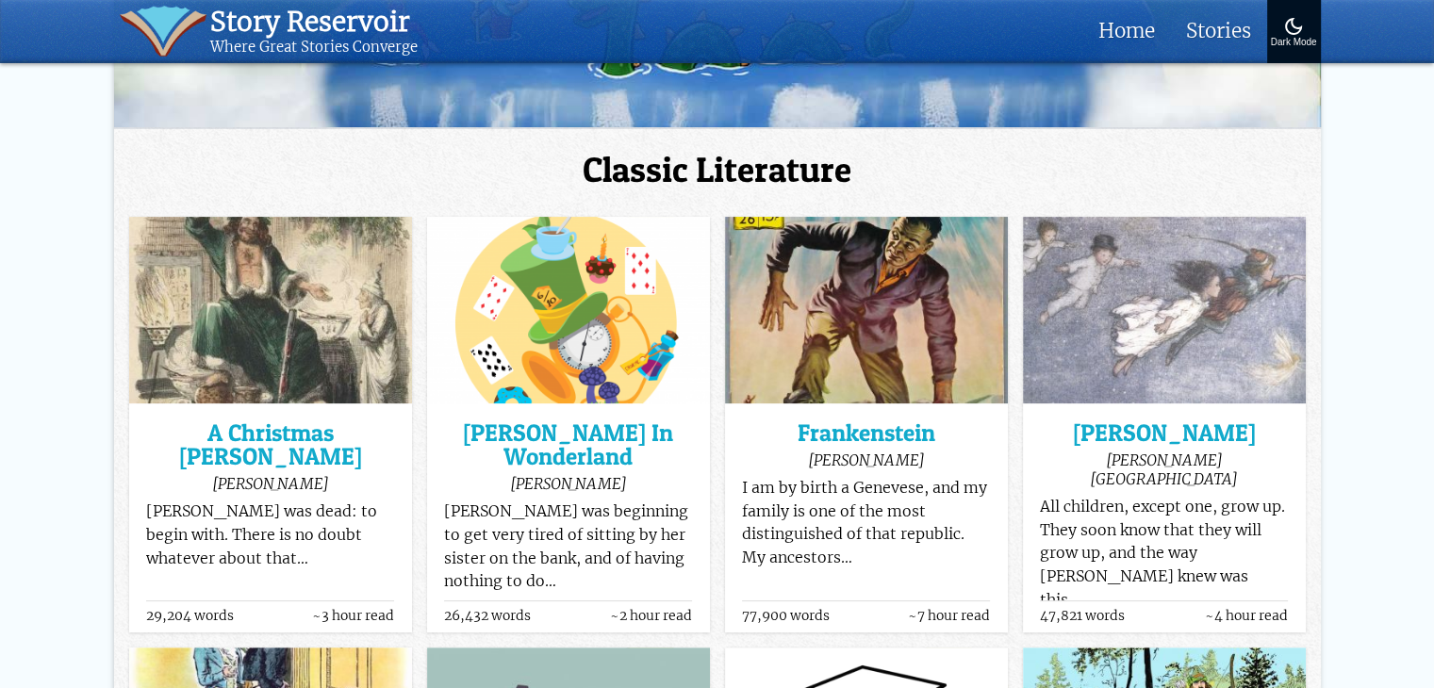
scroll to position [94, 0]
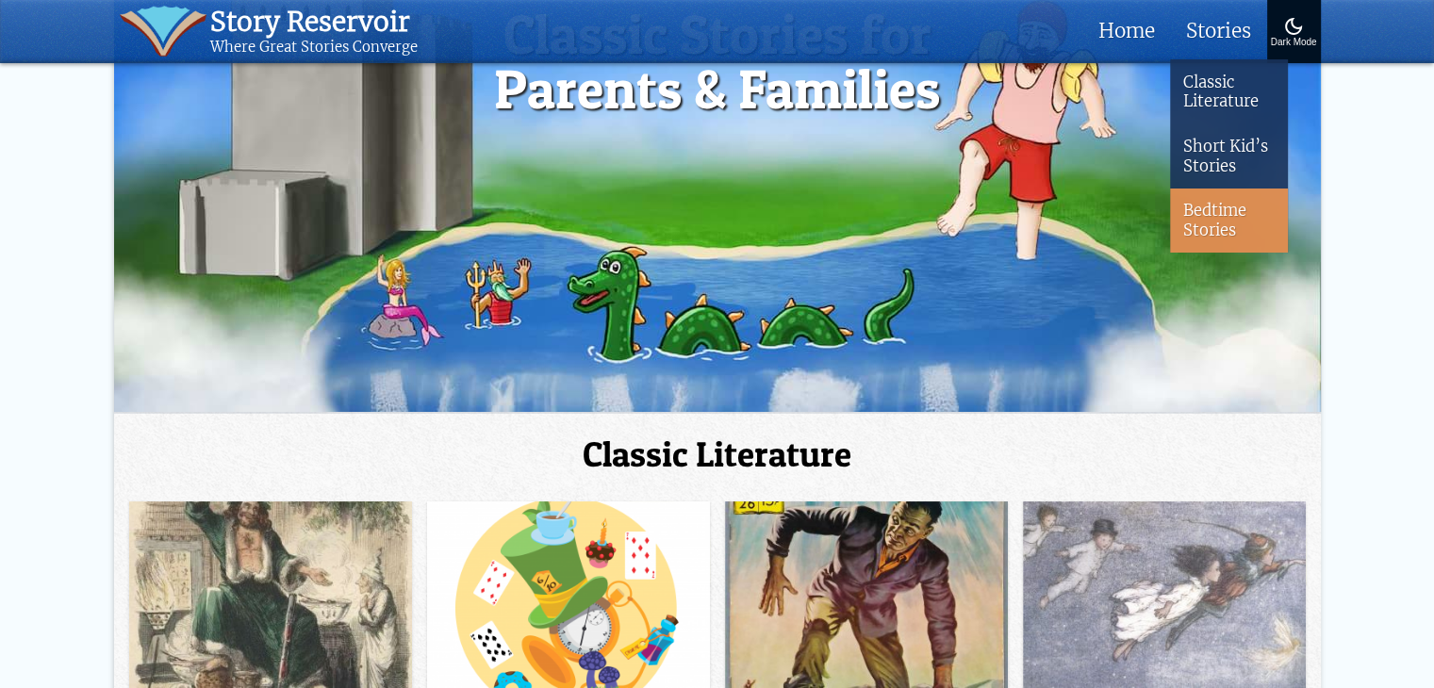
click at [1214, 239] on link "Bedtime Stories" at bounding box center [1229, 221] width 118 height 64
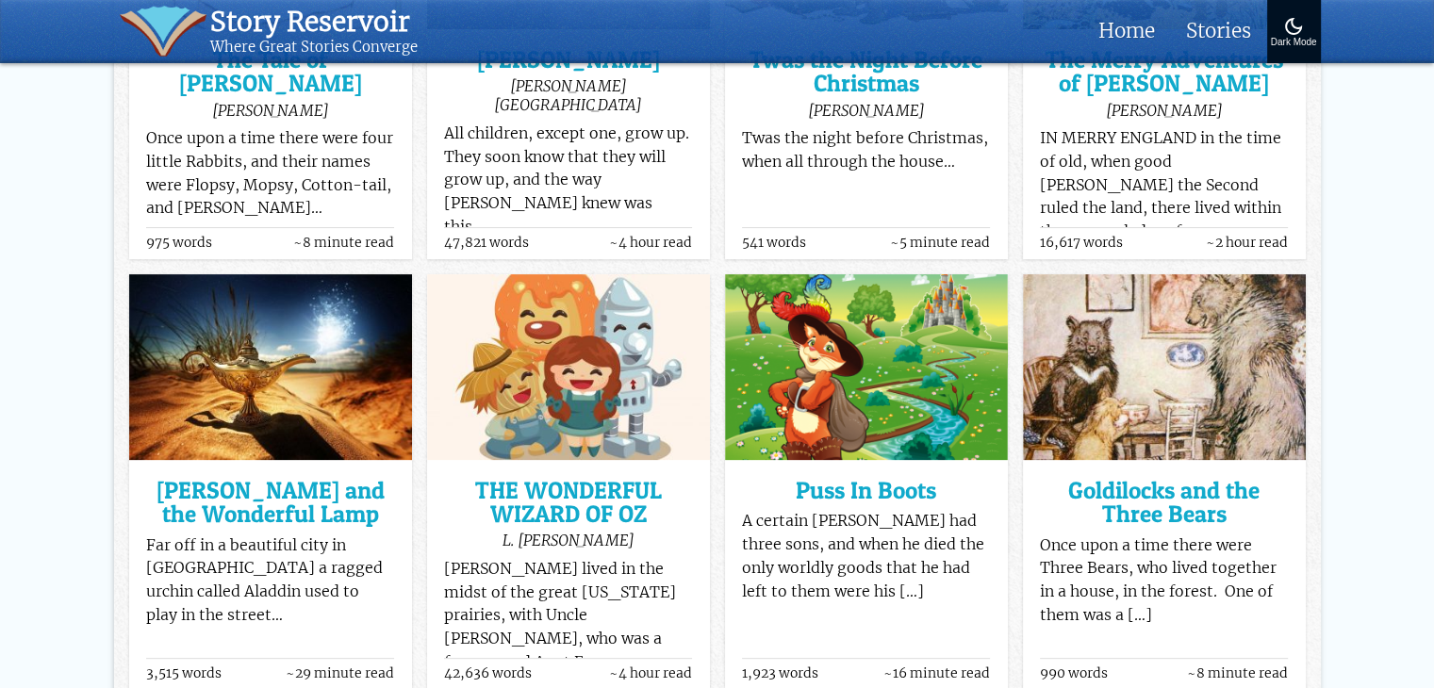
scroll to position [566, 0]
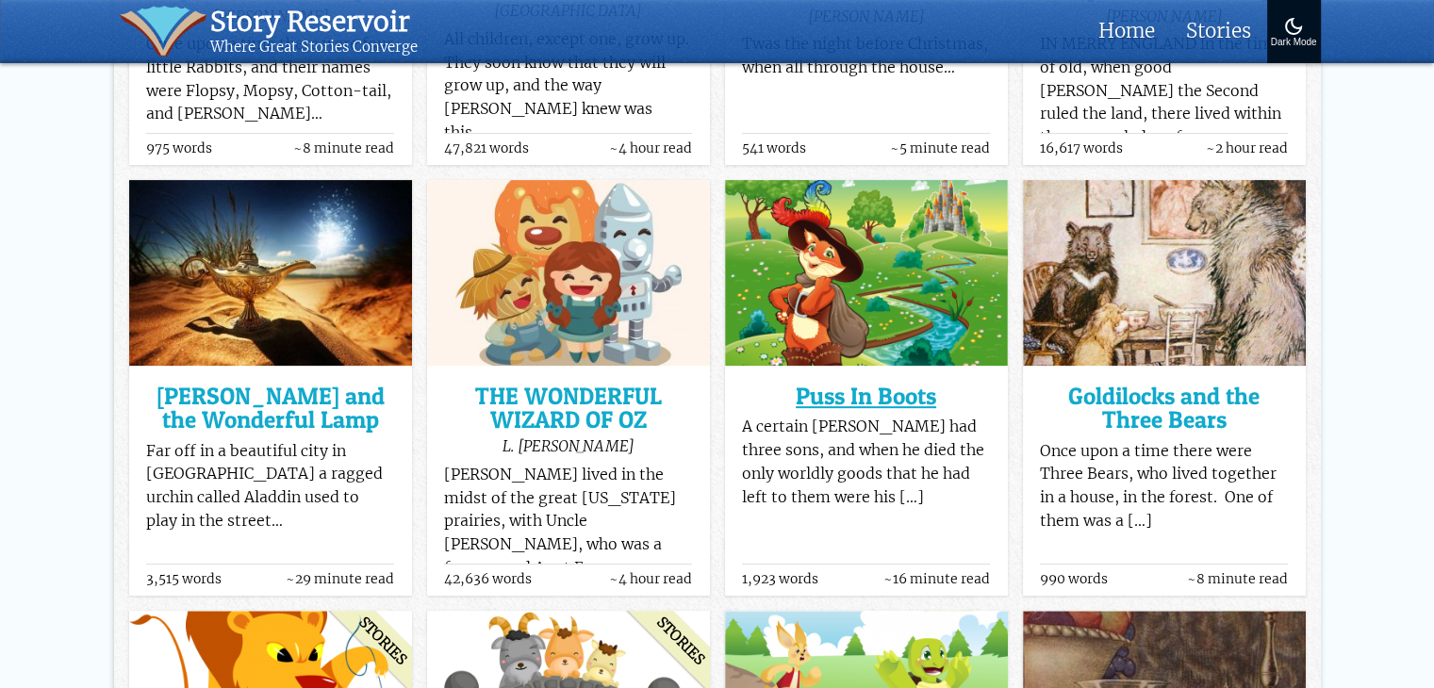
click at [909, 404] on h3 "Puss In Boots" at bounding box center [866, 397] width 248 height 24
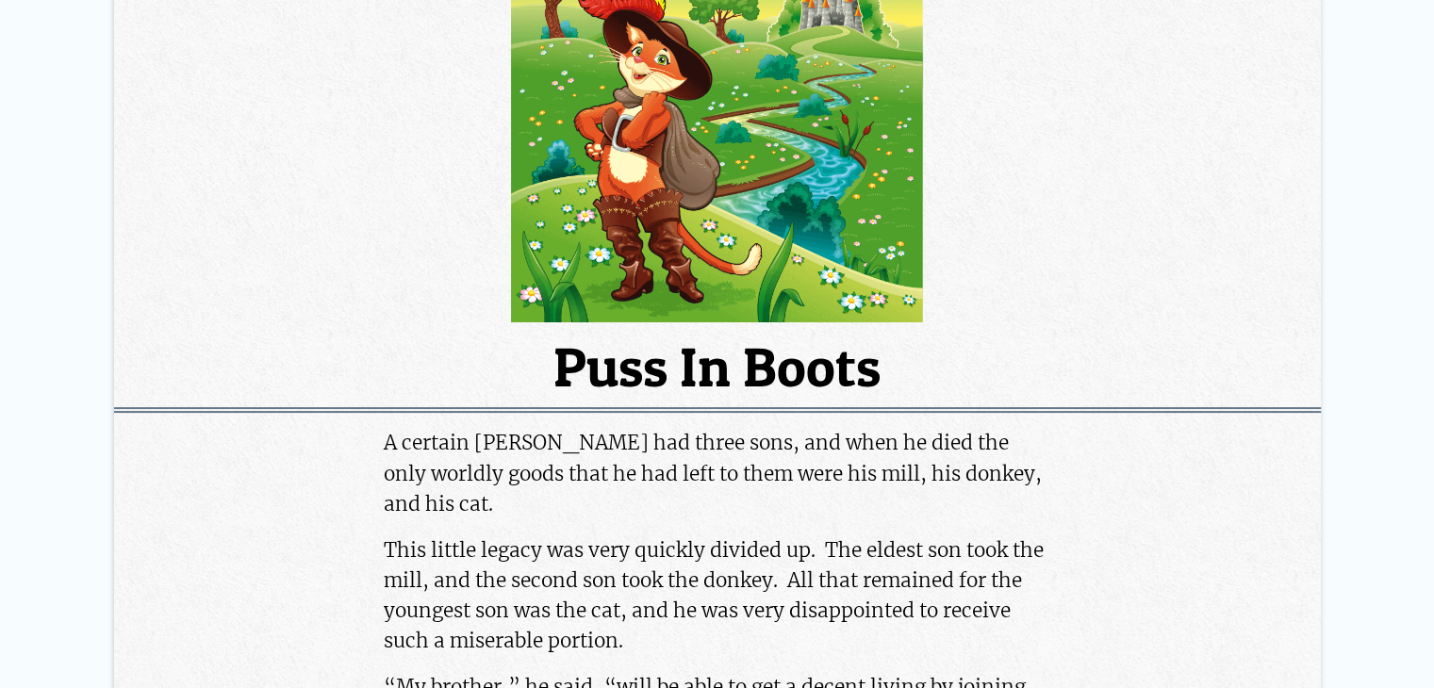
scroll to position [377, 0]
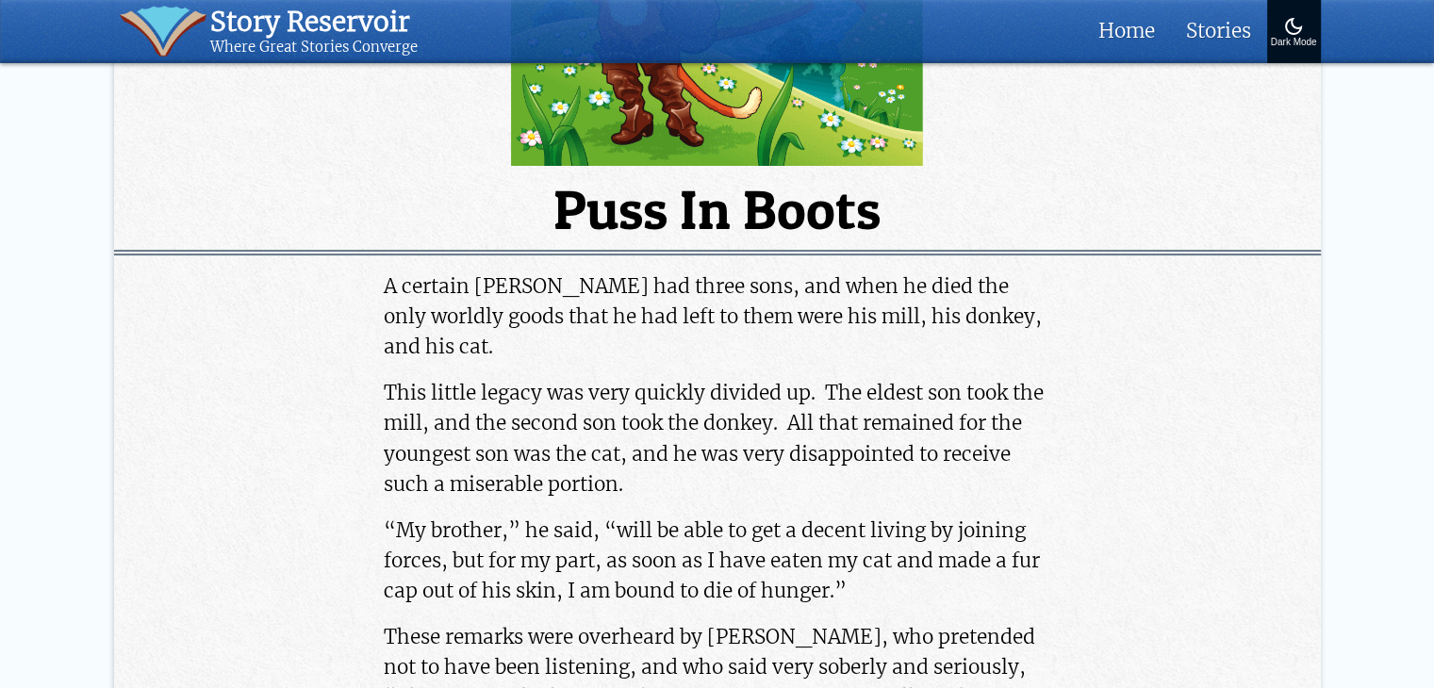
click at [909, 389] on p "This little legacy was very quickly divided up. The eldest son took the mill, a…" at bounding box center [717, 439] width 667 height 122
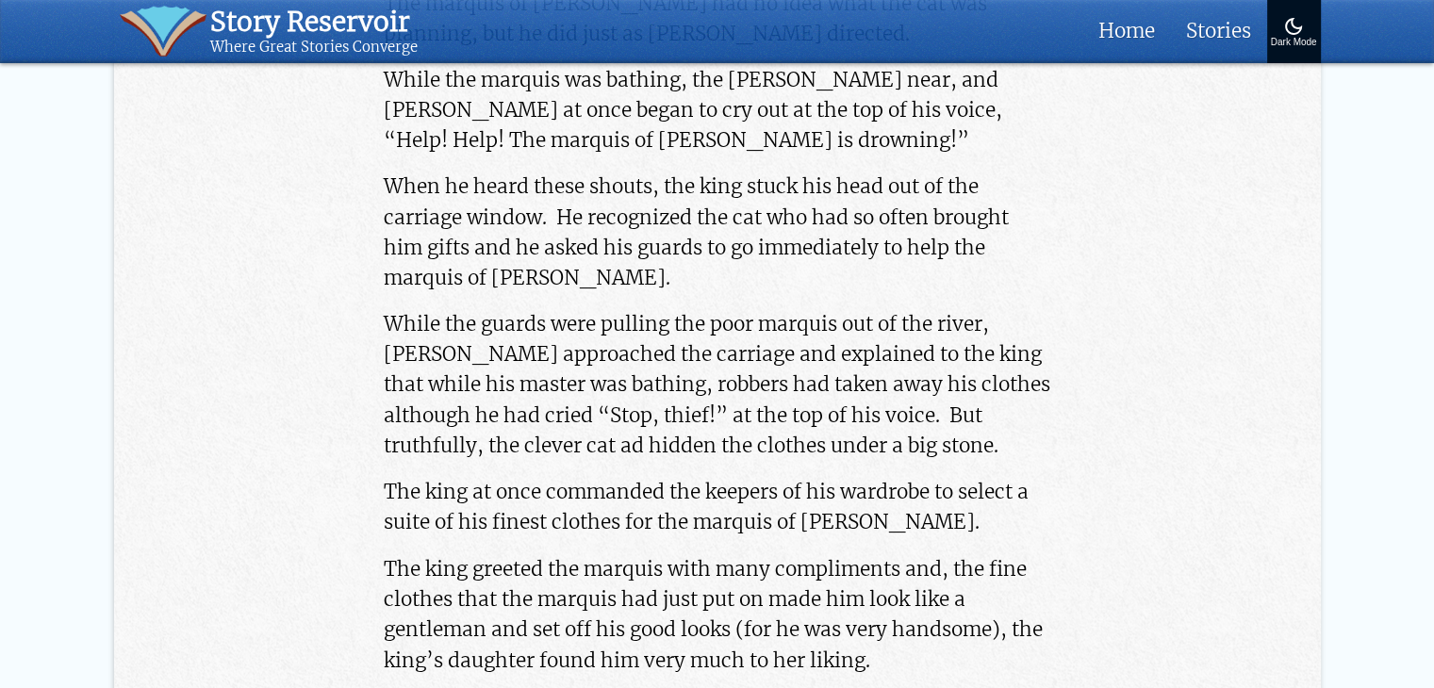
scroll to position [3017, 0]
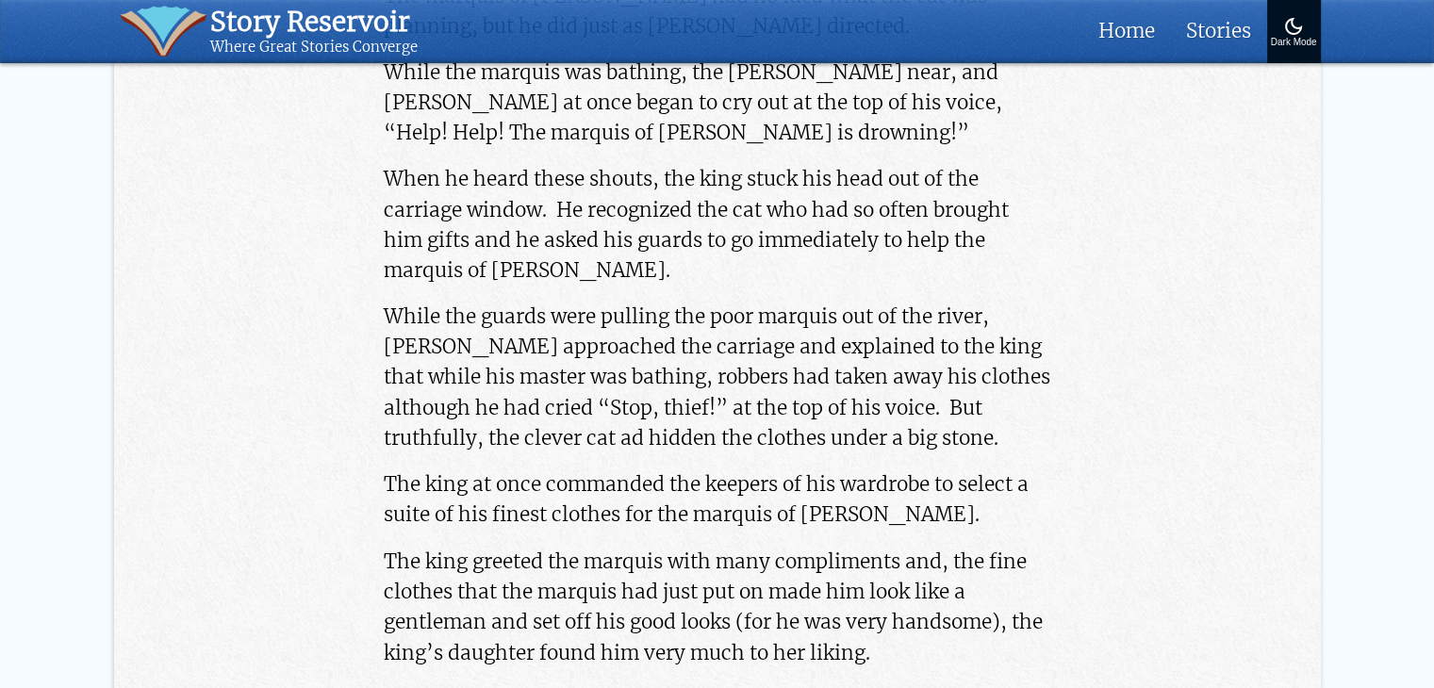
click at [1299, 37] on button "Dark Mode" at bounding box center [1294, 31] width 54 height 63
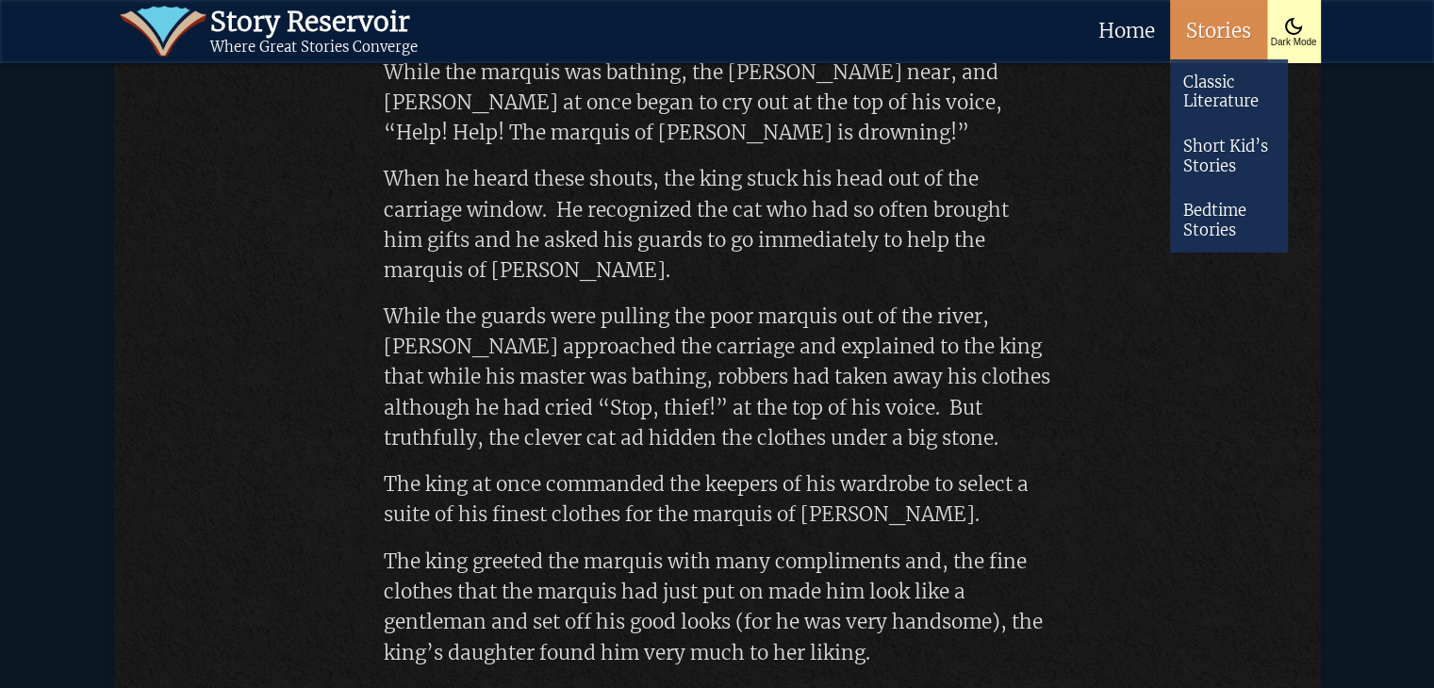
click at [1205, 20] on link "Stories" at bounding box center [1218, 31] width 96 height 63
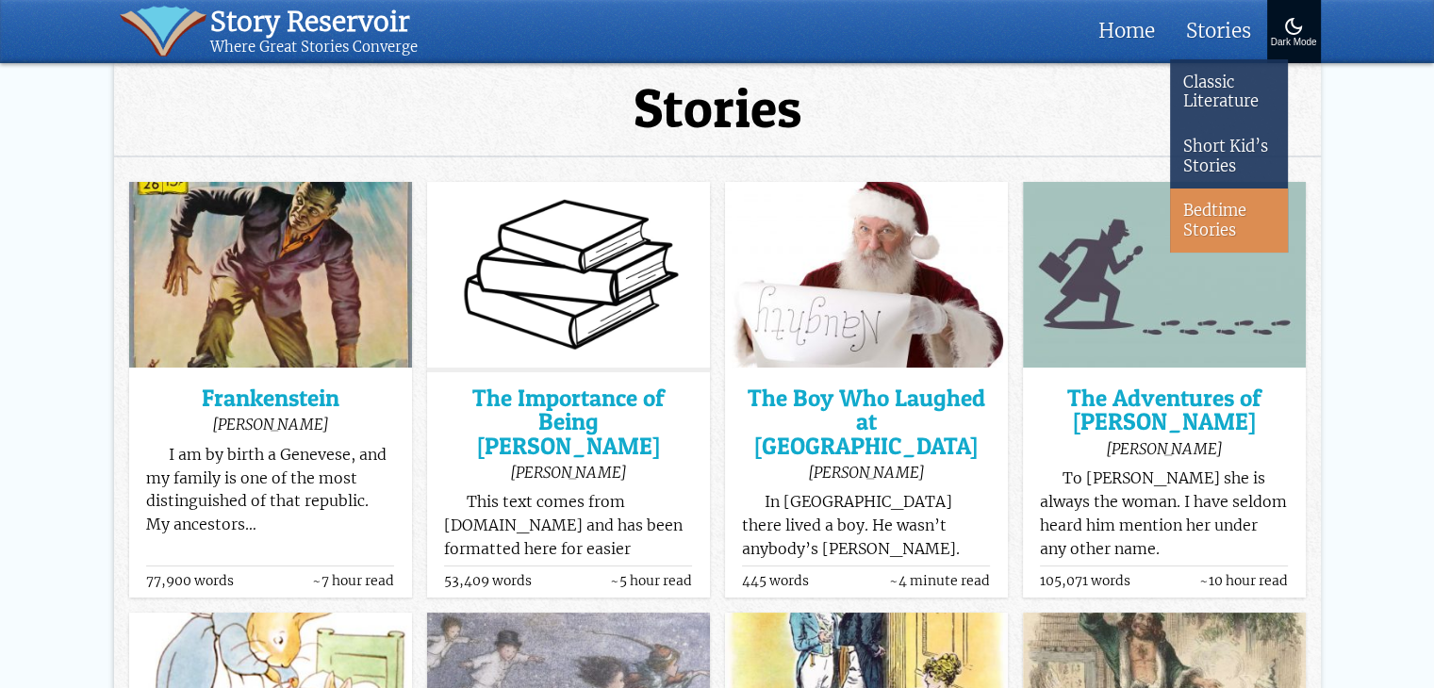
click at [1216, 218] on link "Bedtime Stories" at bounding box center [1229, 221] width 118 height 64
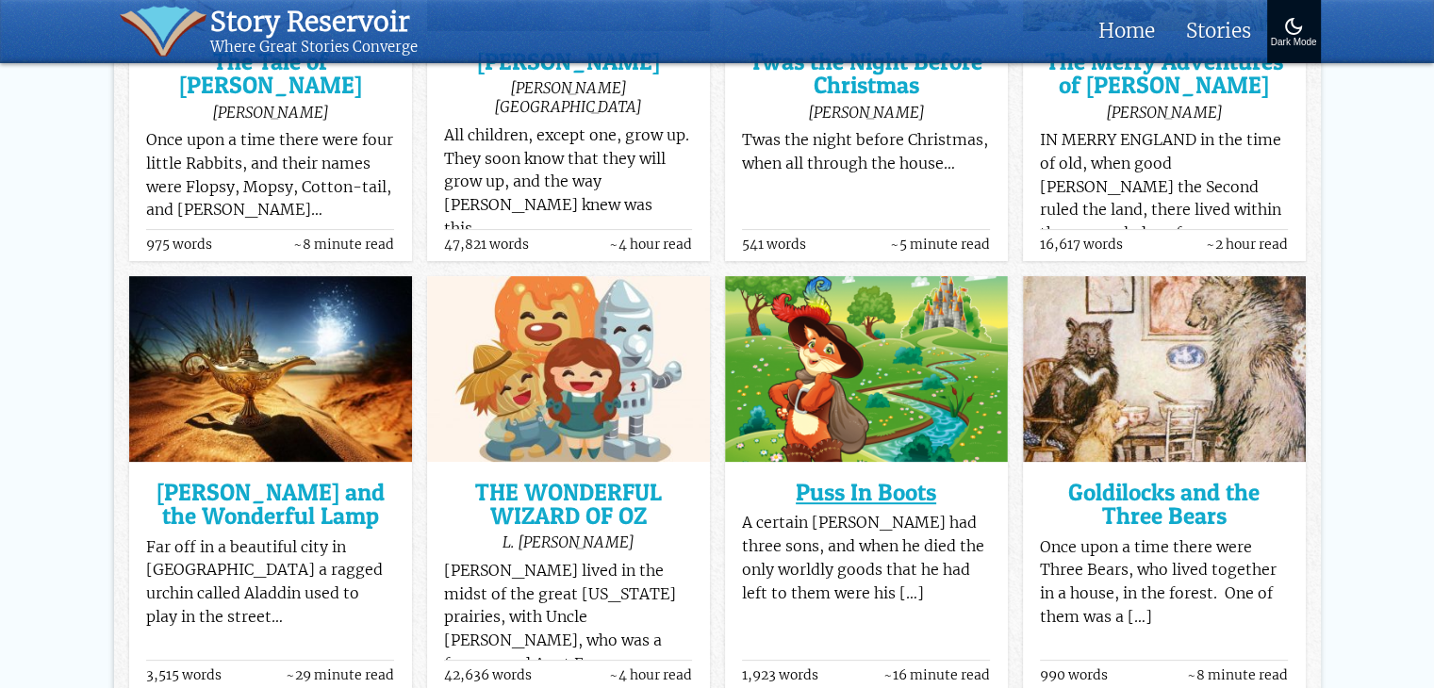
scroll to position [471, 0]
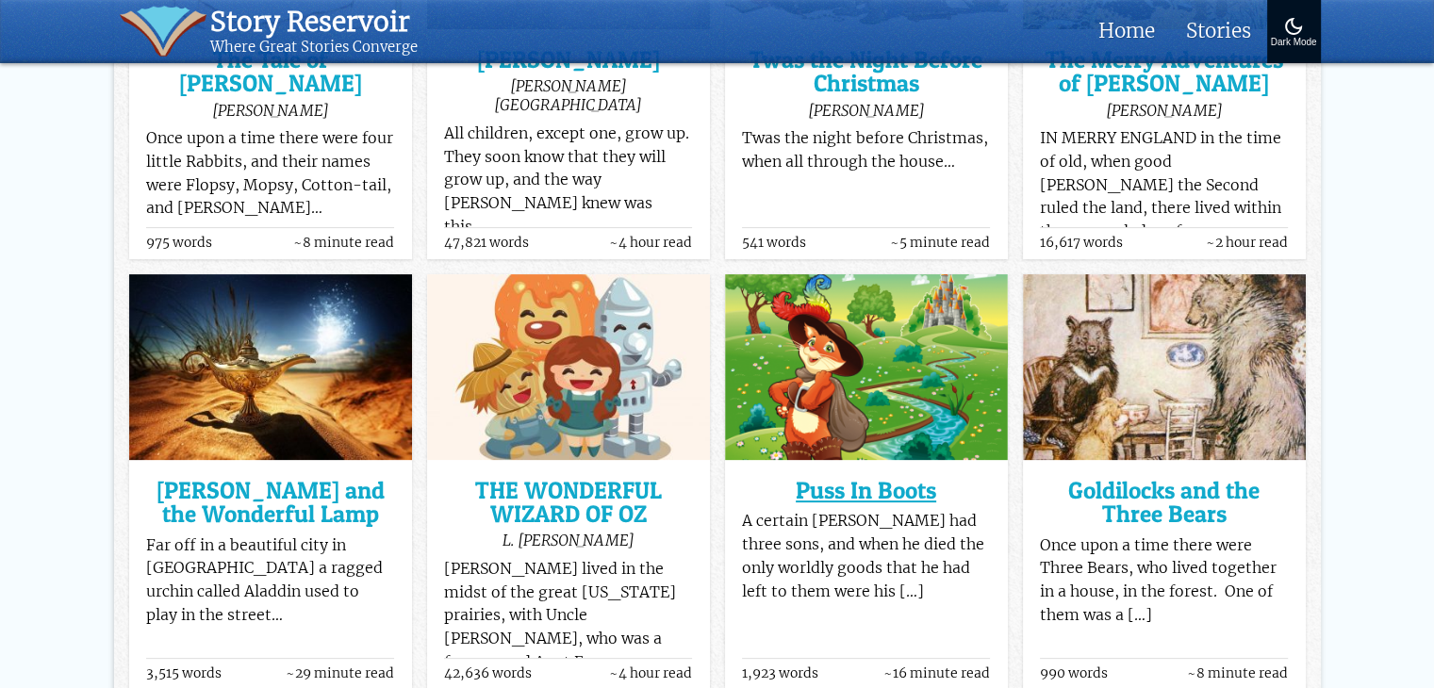
click at [834, 499] on h3 "Puss In Boots" at bounding box center [866, 491] width 248 height 24
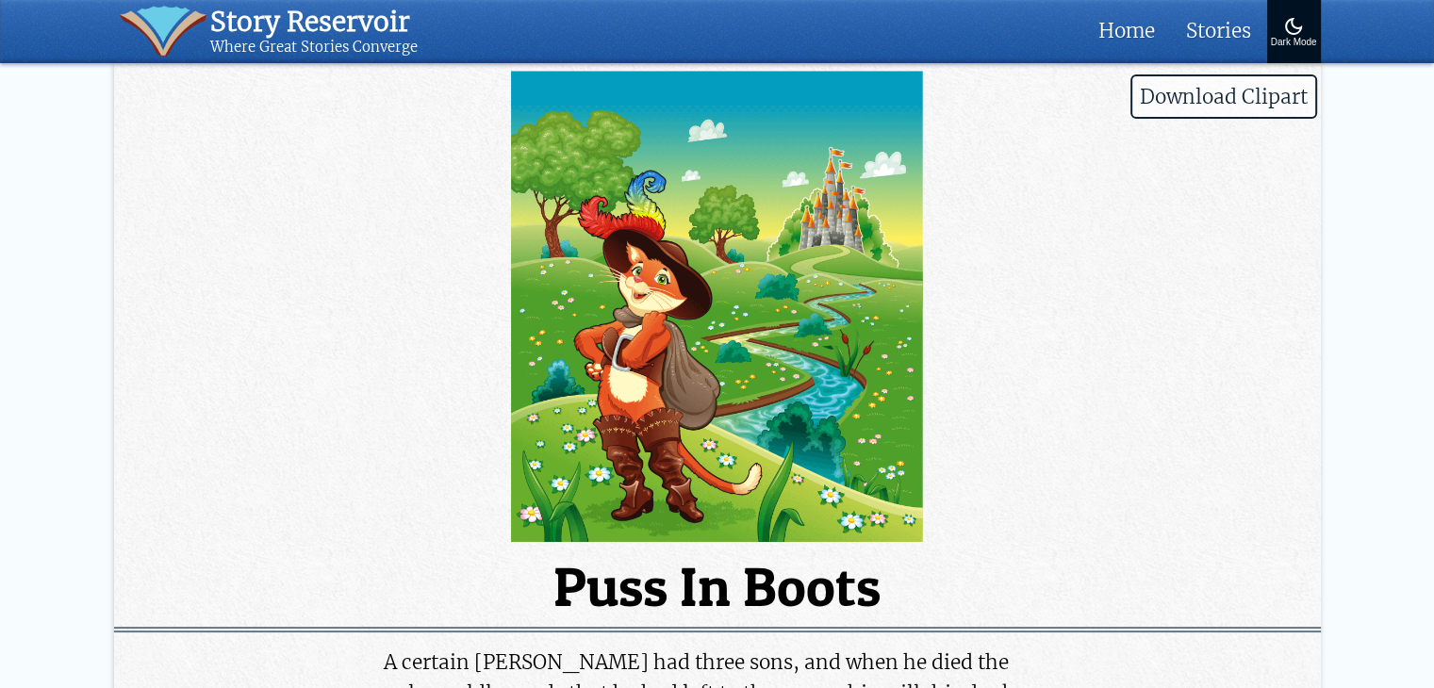
click at [1286, 21] on img at bounding box center [1293, 26] width 23 height 23
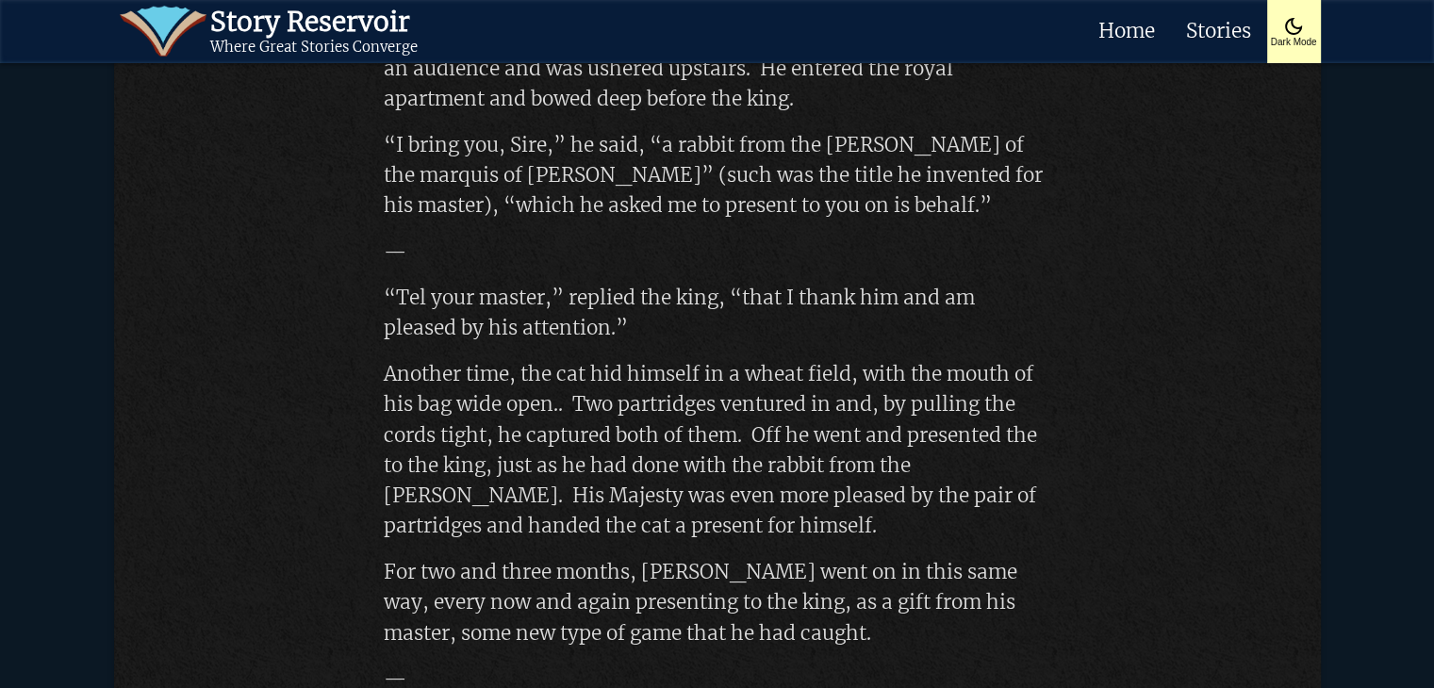
scroll to position [1414, 0]
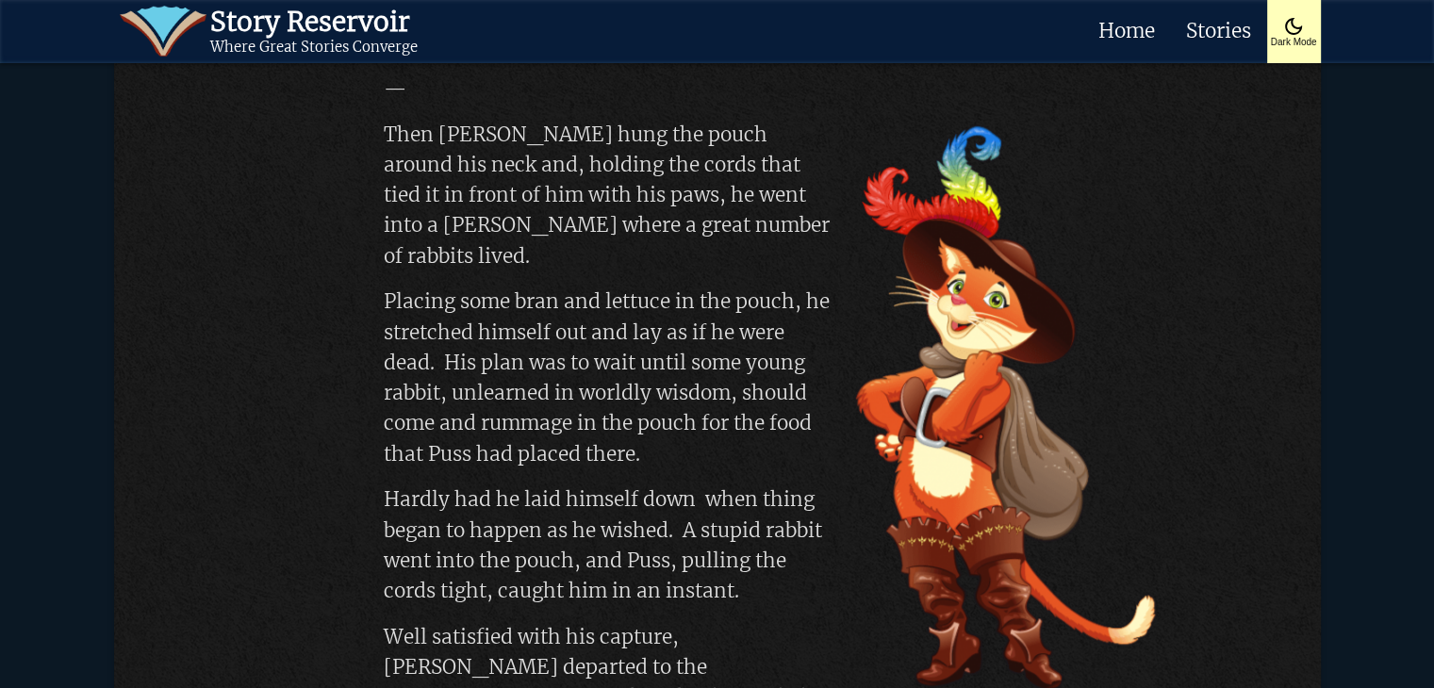
drag, startPoint x: 1007, startPoint y: 289, endPoint x: 419, endPoint y: 290, distance: 588.3
click at [419, 290] on p "Placing some bran and lettuce in the pouch, he stretched himself out and lay as…" at bounding box center [717, 378] width 667 height 182
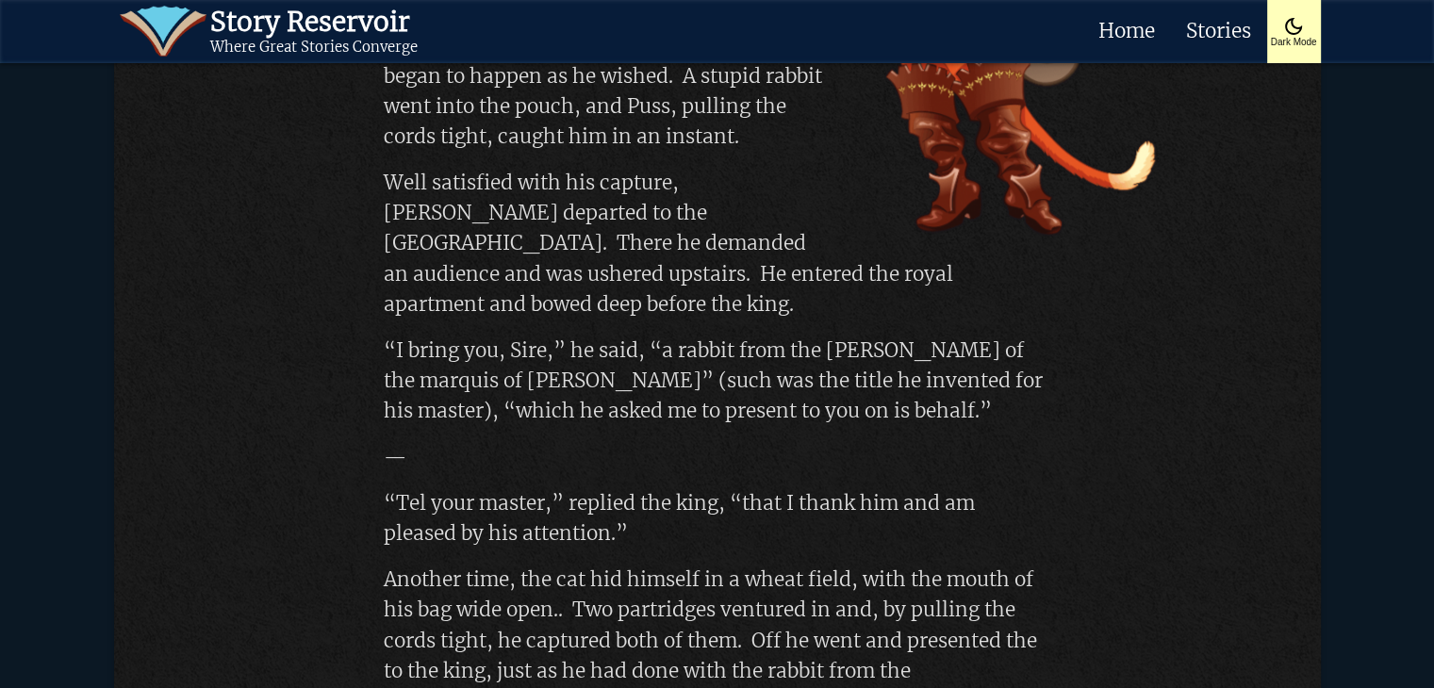
scroll to position [1980, 0]
